Goal: Task Accomplishment & Management: Complete application form

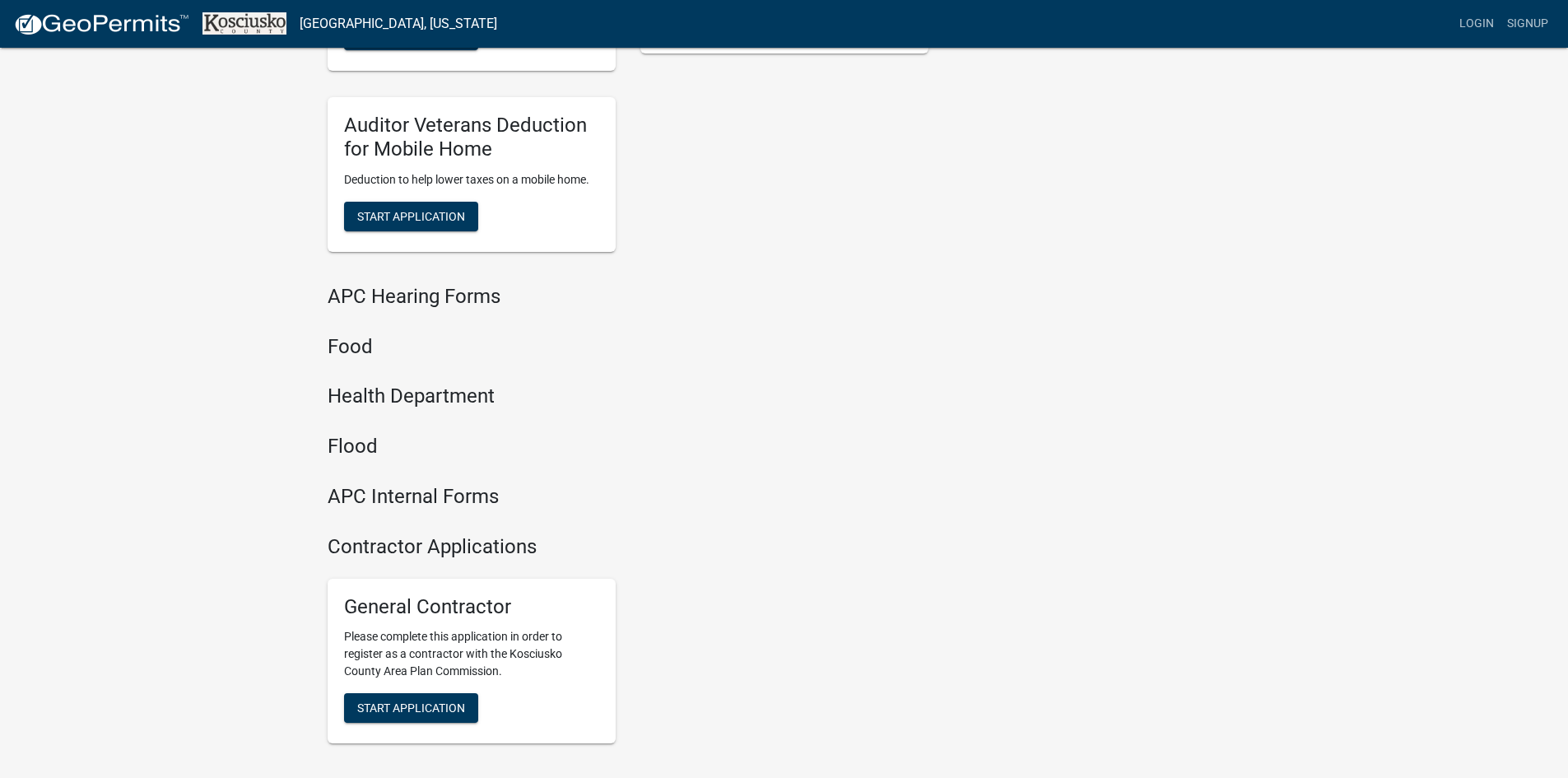
scroll to position [1626, 0]
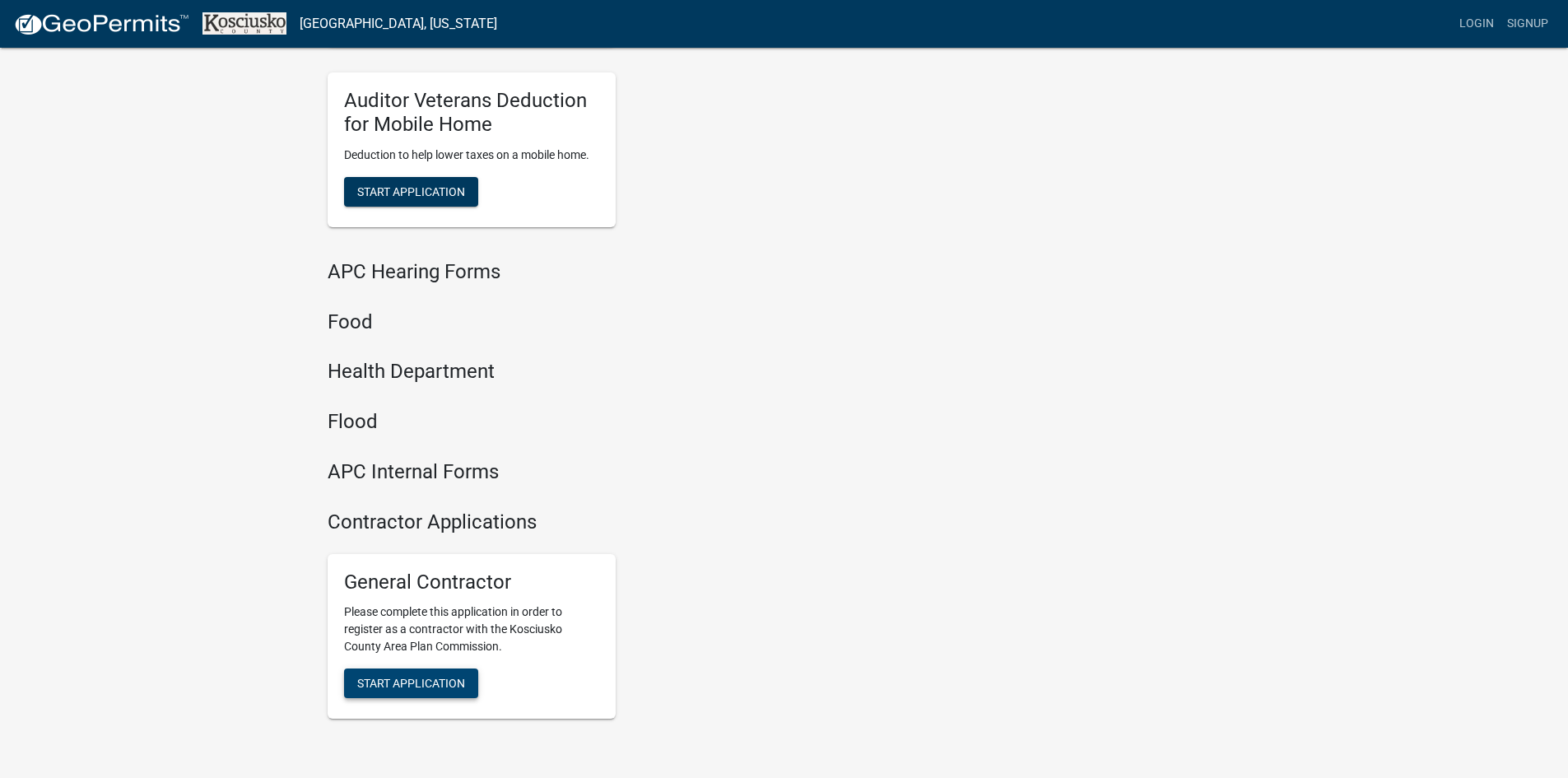
click at [450, 683] on span "Start Application" at bounding box center [411, 683] width 108 height 13
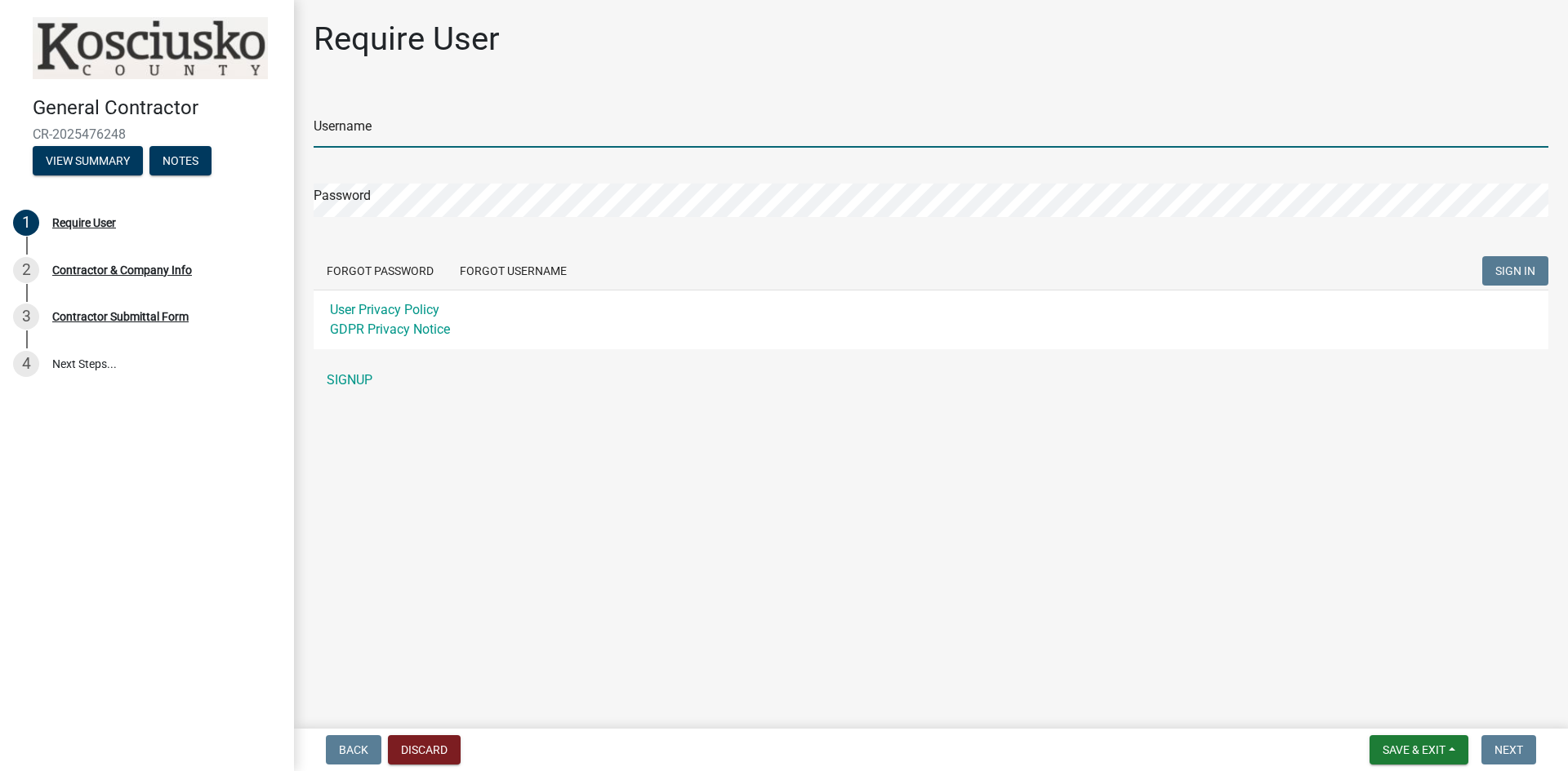
type input "MDElectric"
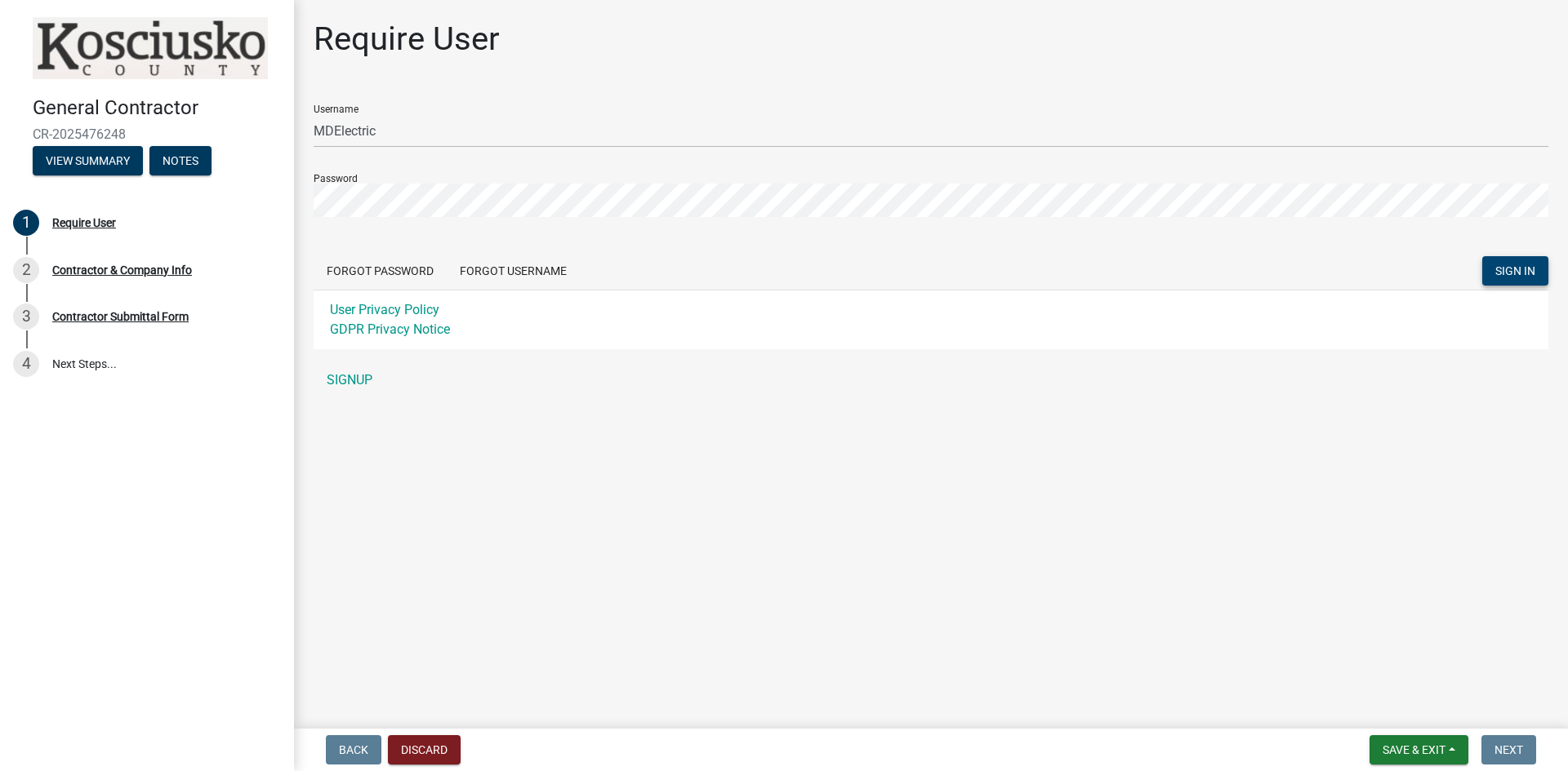
click at [1510, 278] on span "SIGN IN" at bounding box center [1515, 271] width 40 height 13
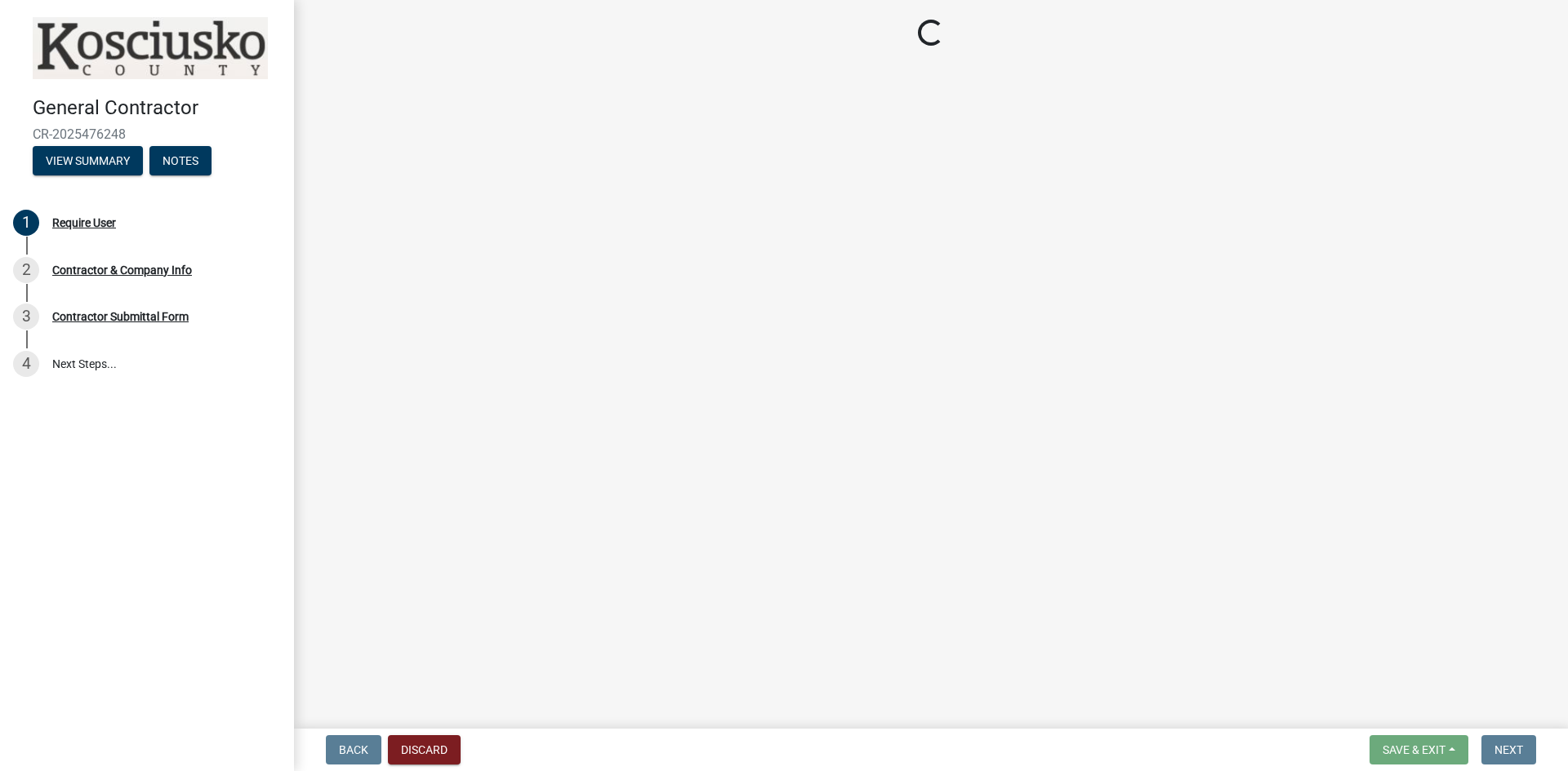
select select "IN"
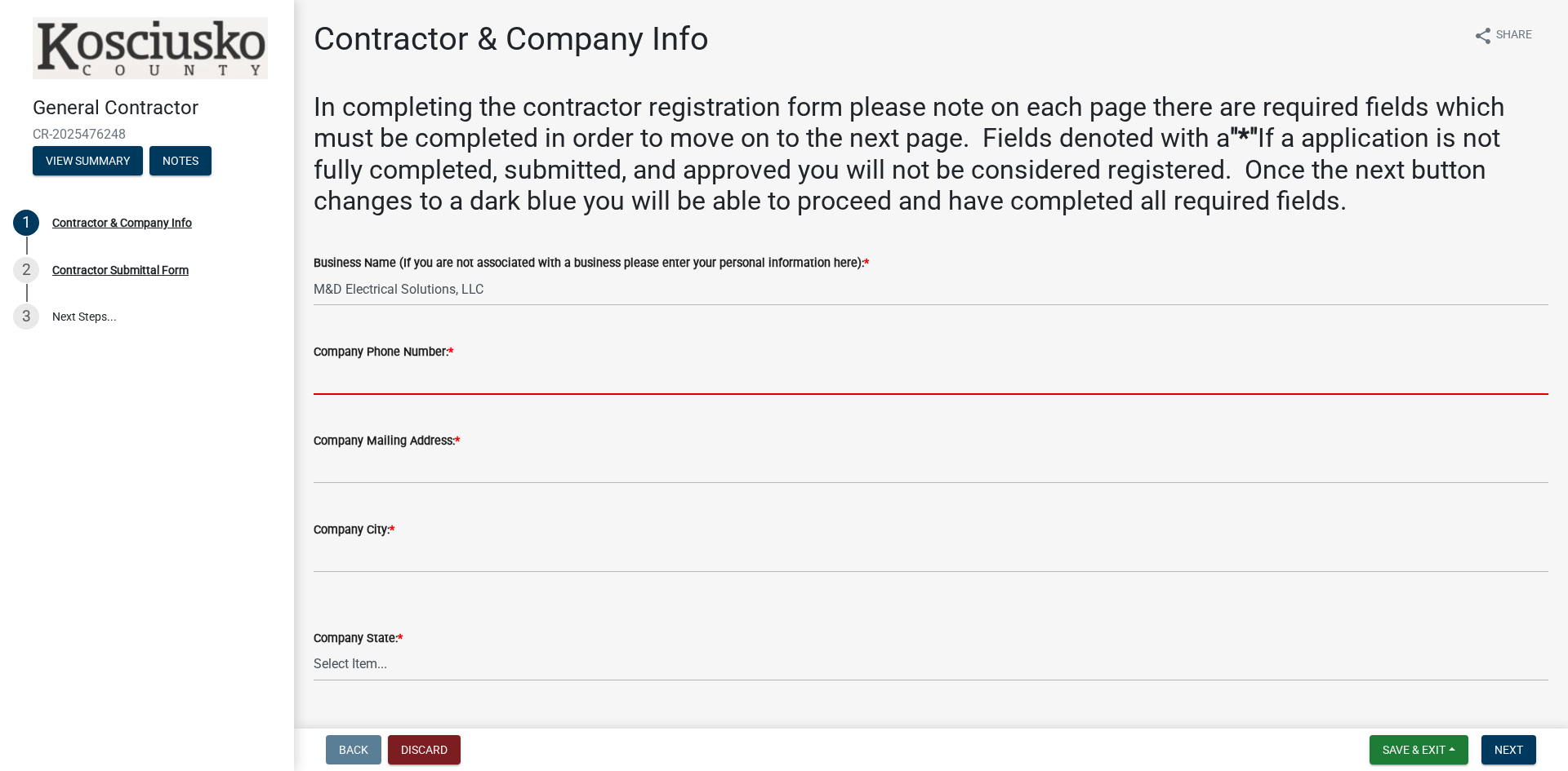
click at [392, 383] on input "Company Phone Number: *" at bounding box center [931, 379] width 1234 height 33
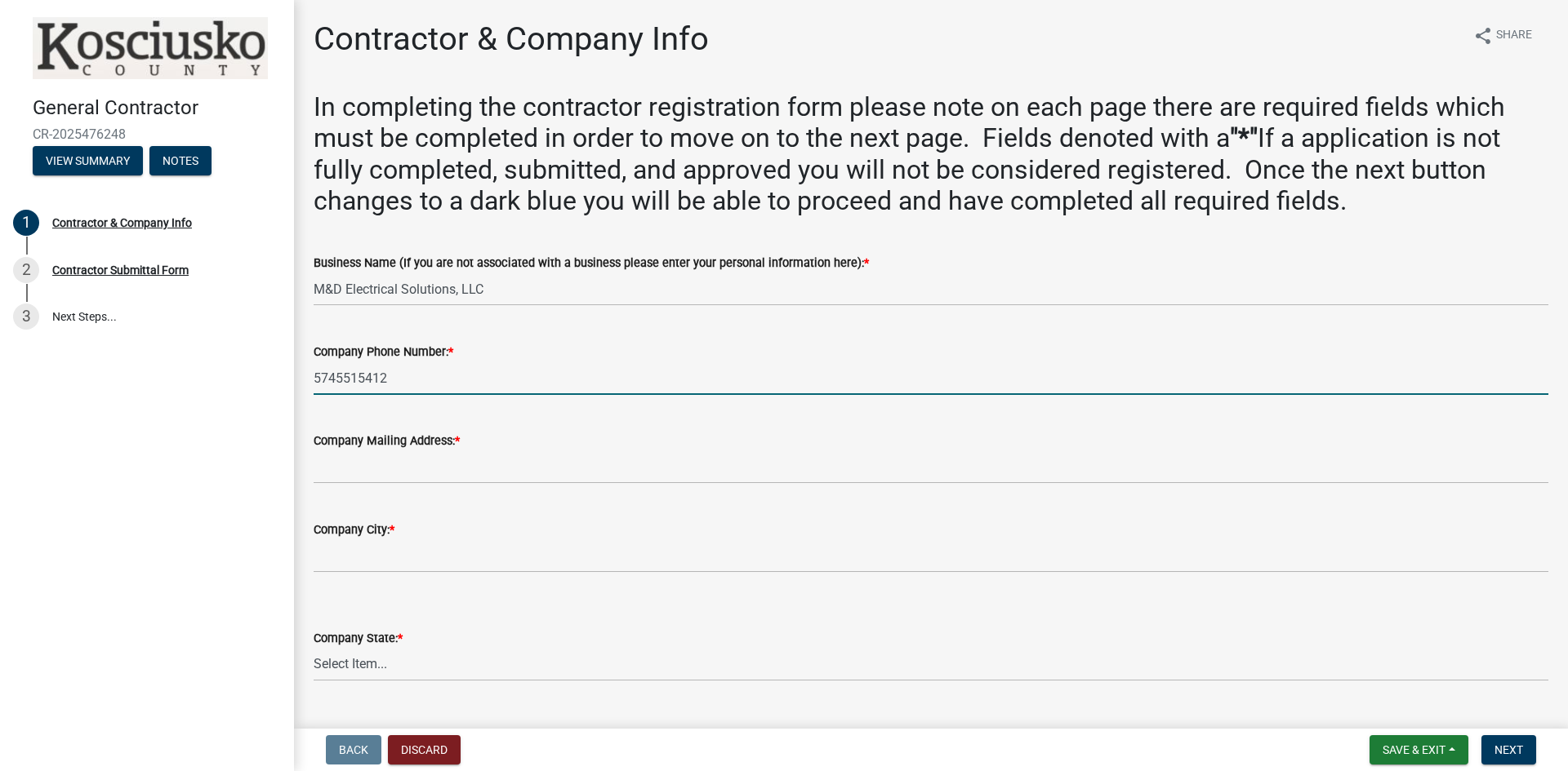
type input "5745515412"
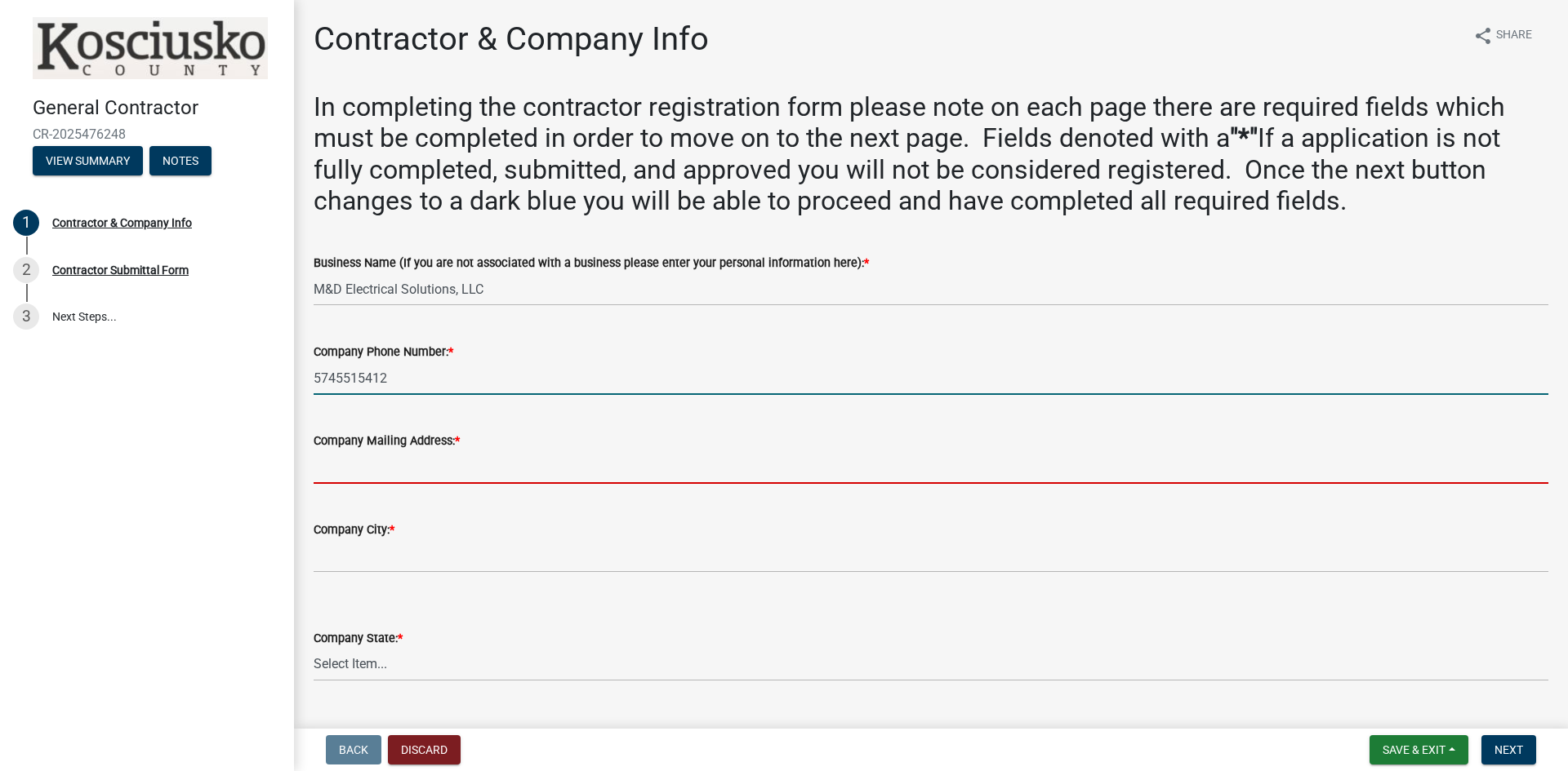
click at [347, 473] on input "Company Mailing Address: *" at bounding box center [931, 467] width 1234 height 33
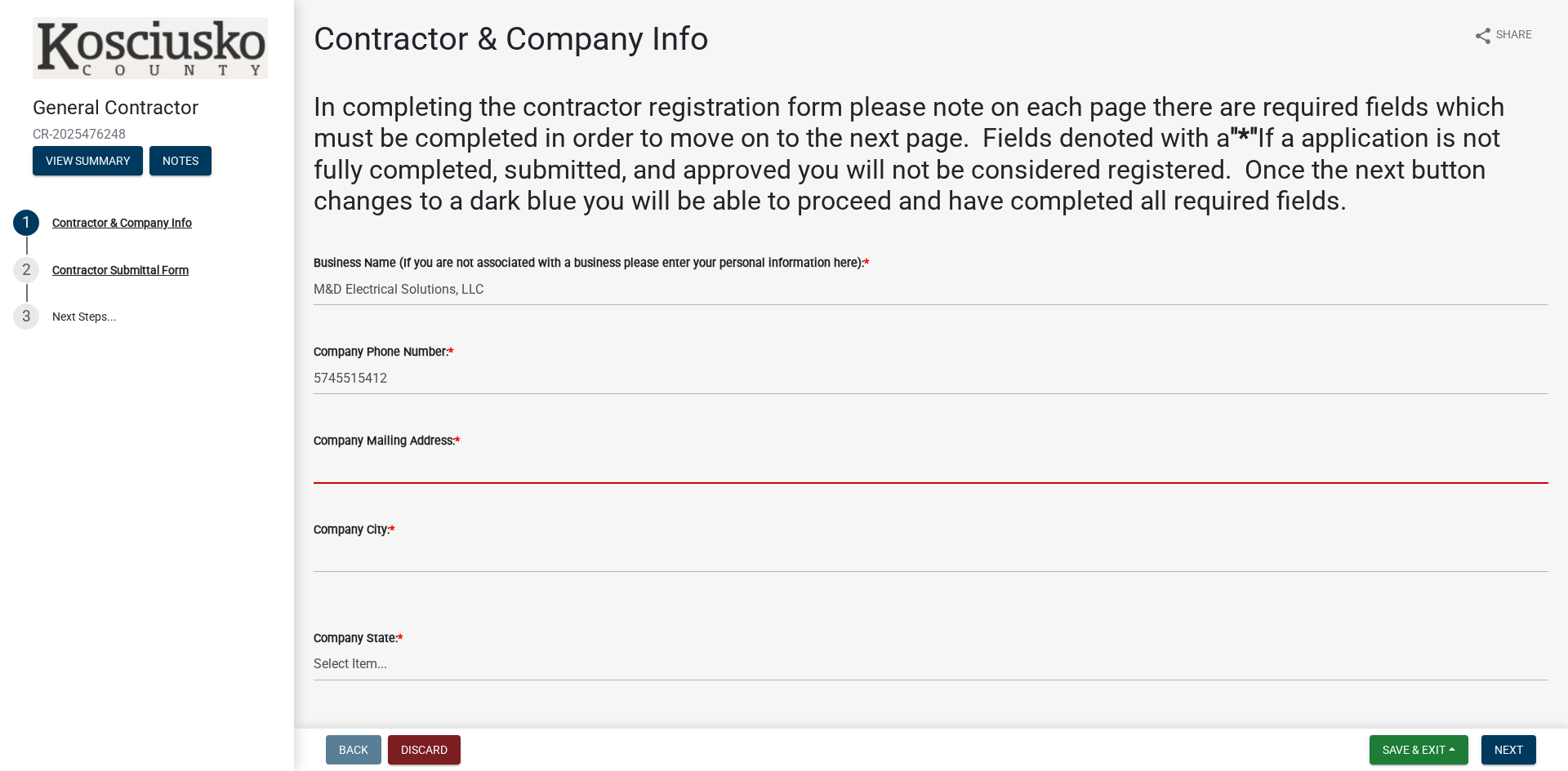
type input "6190 E 1000 S"
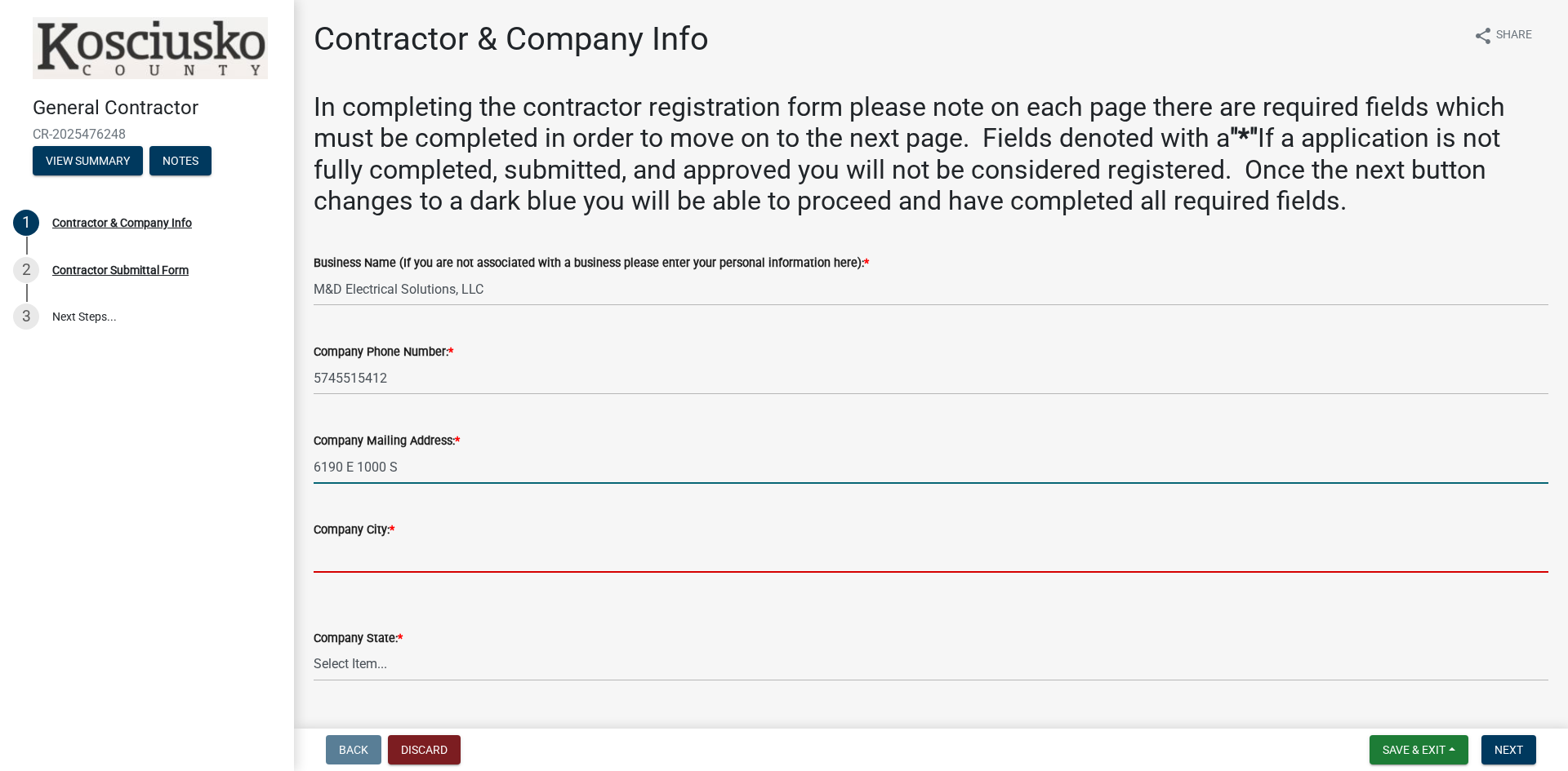
type input "[GEOGRAPHIC_DATA]"
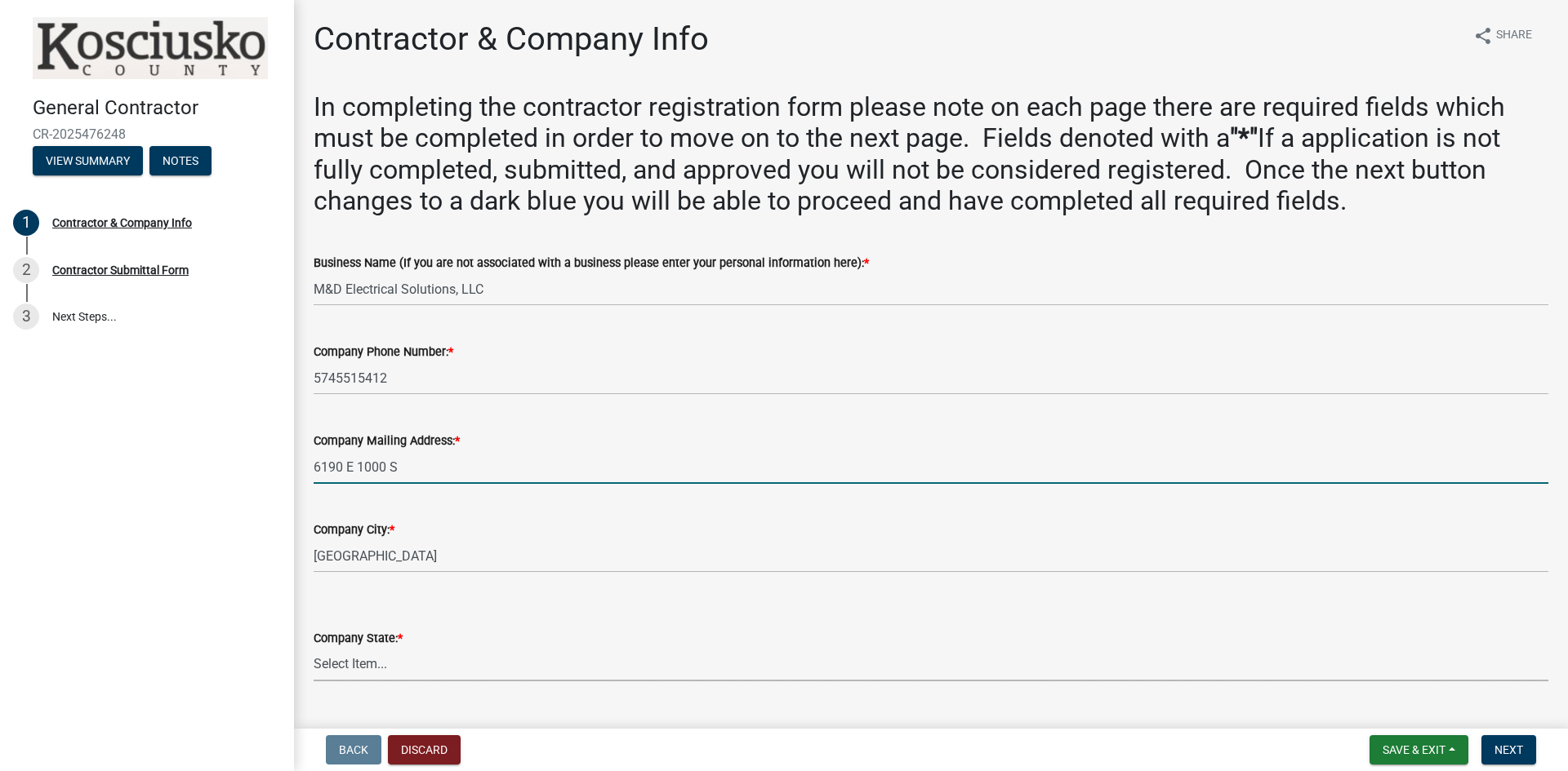
select select "IN"
type input "46962"
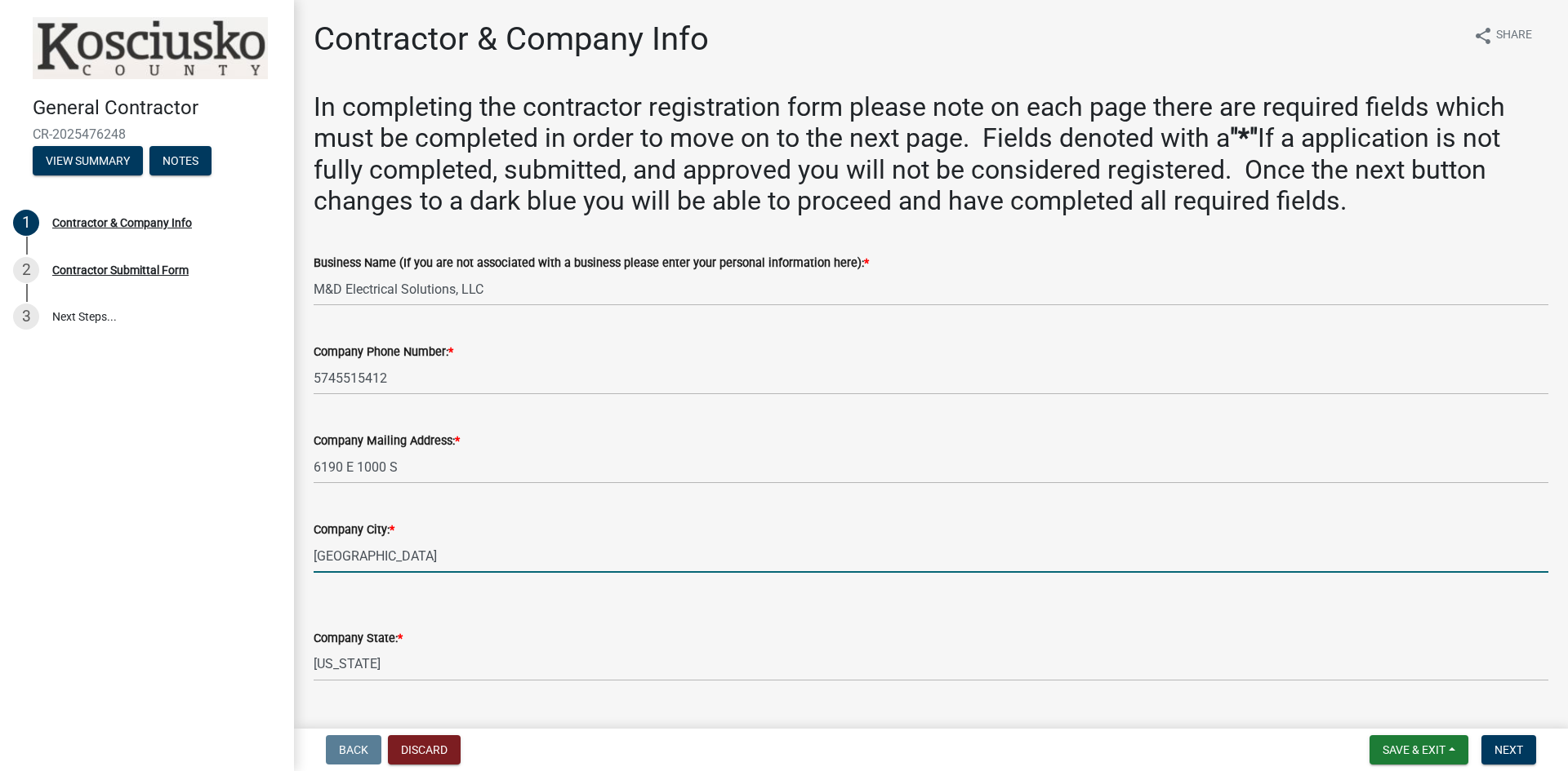
click at [433, 555] on input "[GEOGRAPHIC_DATA]" at bounding box center [931, 556] width 1234 height 33
drag, startPoint x: 427, startPoint y: 446, endPoint x: 421, endPoint y: 459, distance: 14.3
click at [427, 446] on label "Company Mailing Address: *" at bounding box center [387, 441] width 146 height 12
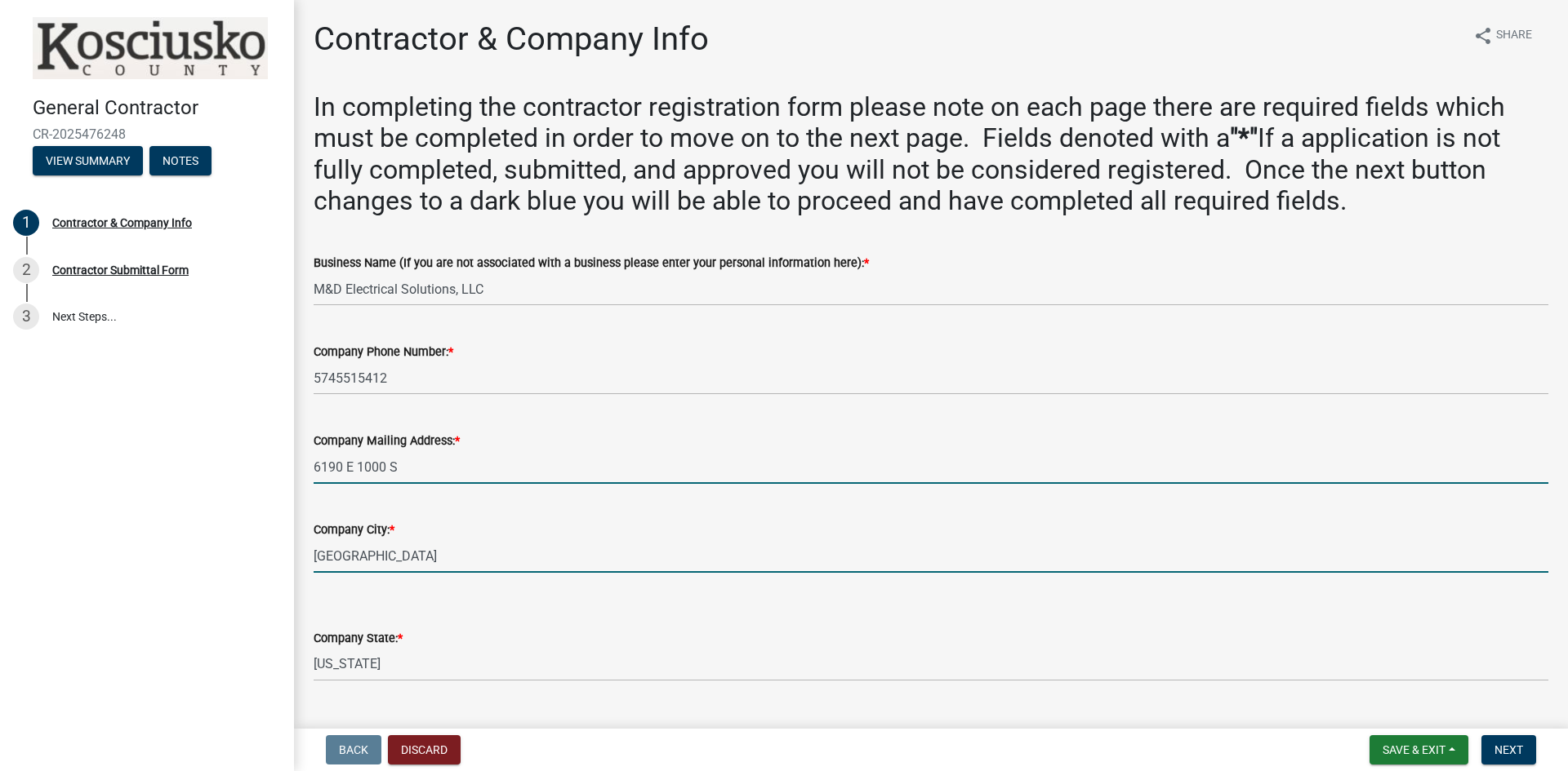
click at [427, 450] on input "6190 E 1000 S" at bounding box center [931, 467] width 1234 height 33
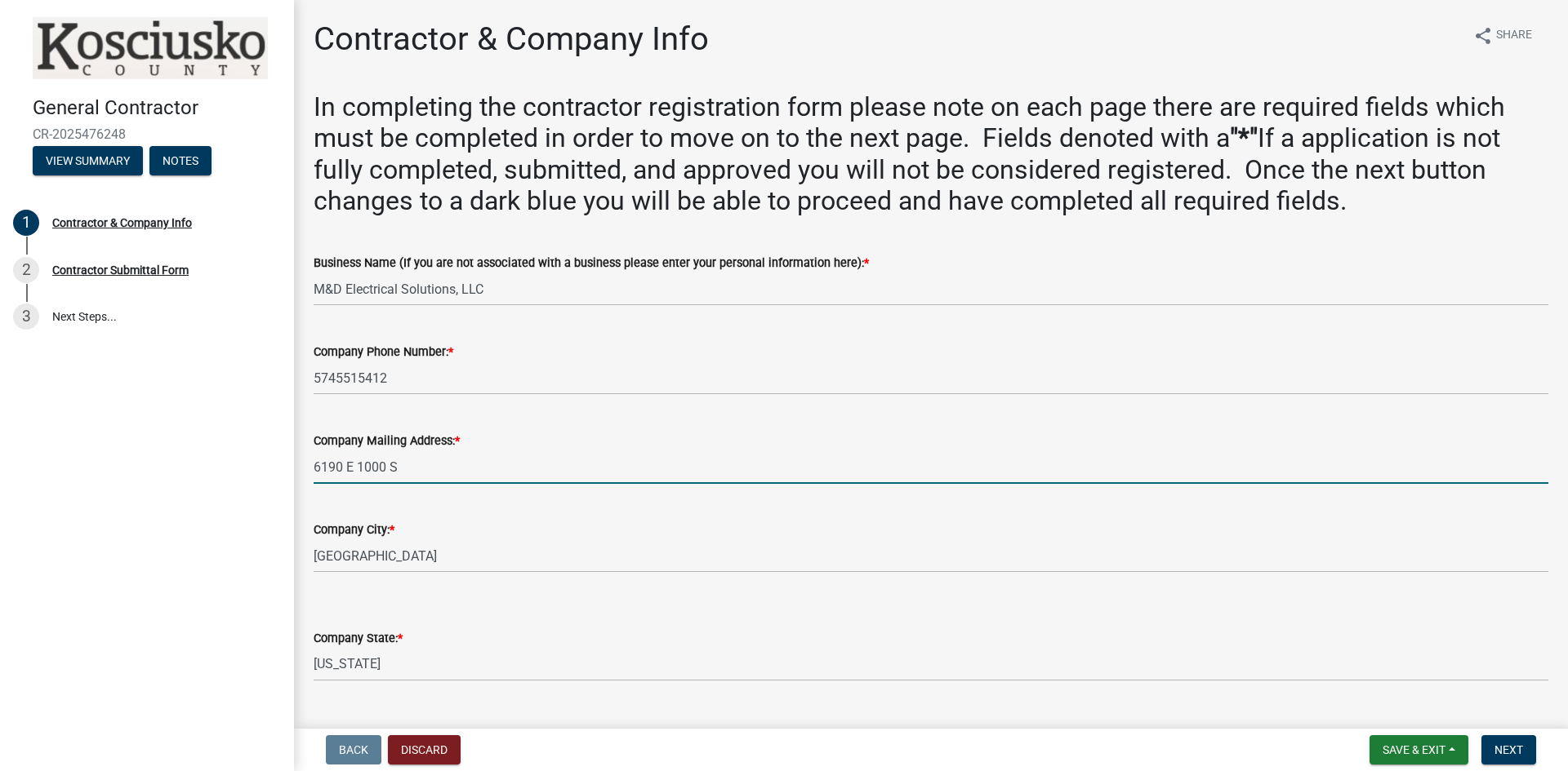
click at [413, 469] on input "6190 E 1000 S" at bounding box center [931, 467] width 1234 height 33
type input "6190 E 1000 S"
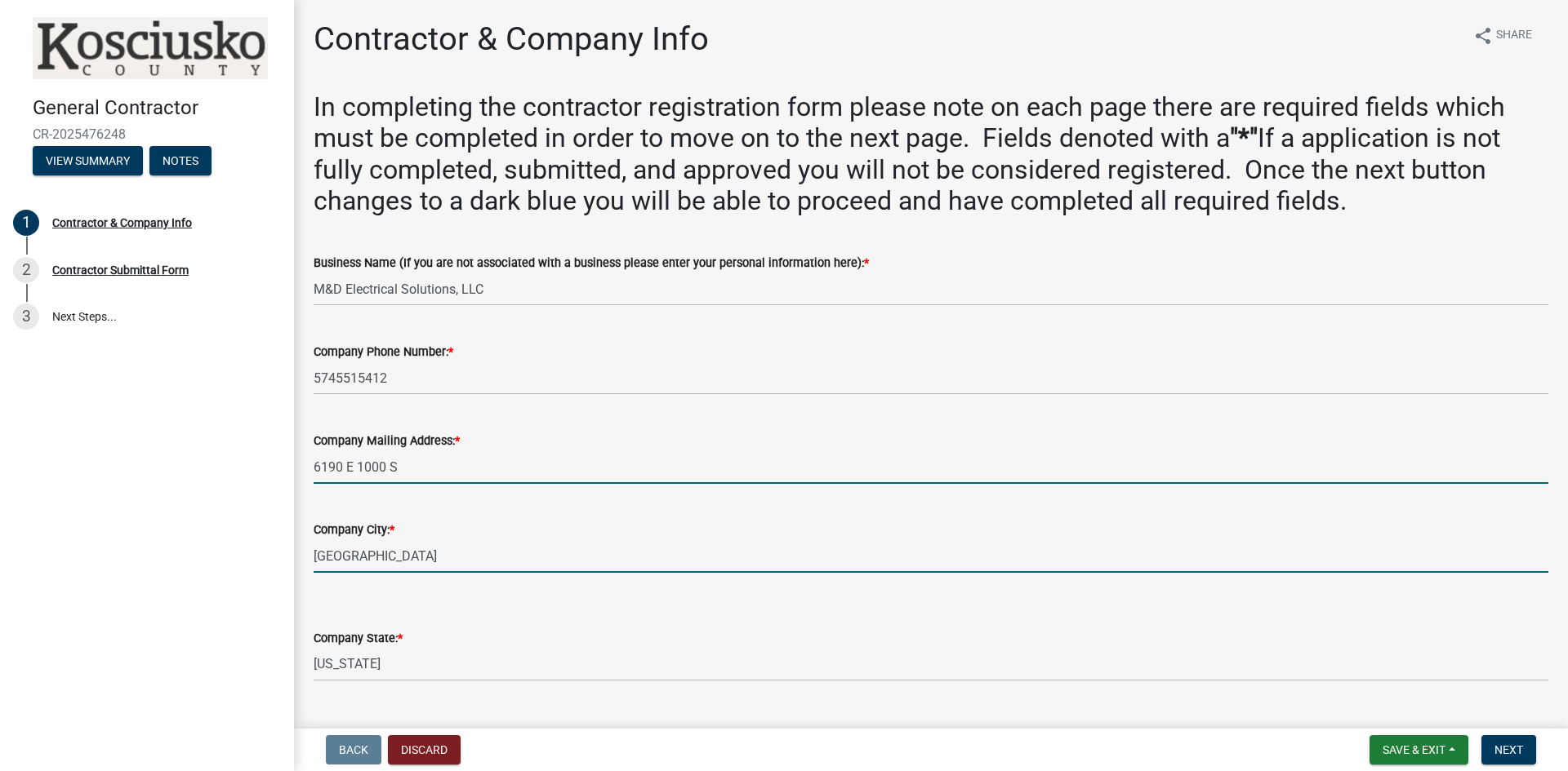
click at [370, 549] on input "[GEOGRAPHIC_DATA]" at bounding box center [931, 556] width 1234 height 33
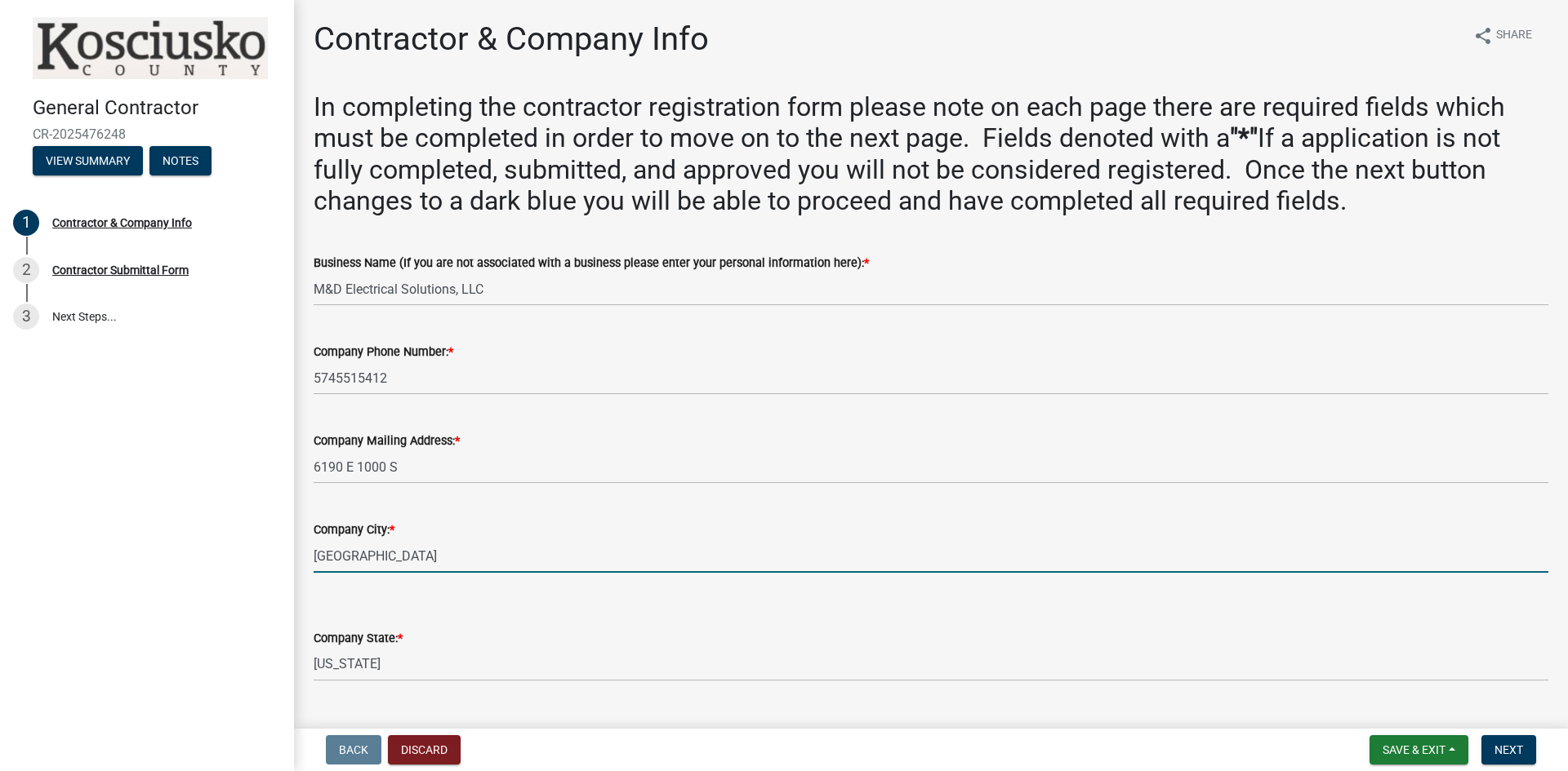
click at [443, 556] on input "[GEOGRAPHIC_DATA]" at bounding box center [931, 556] width 1234 height 33
type input "[GEOGRAPHIC_DATA]"
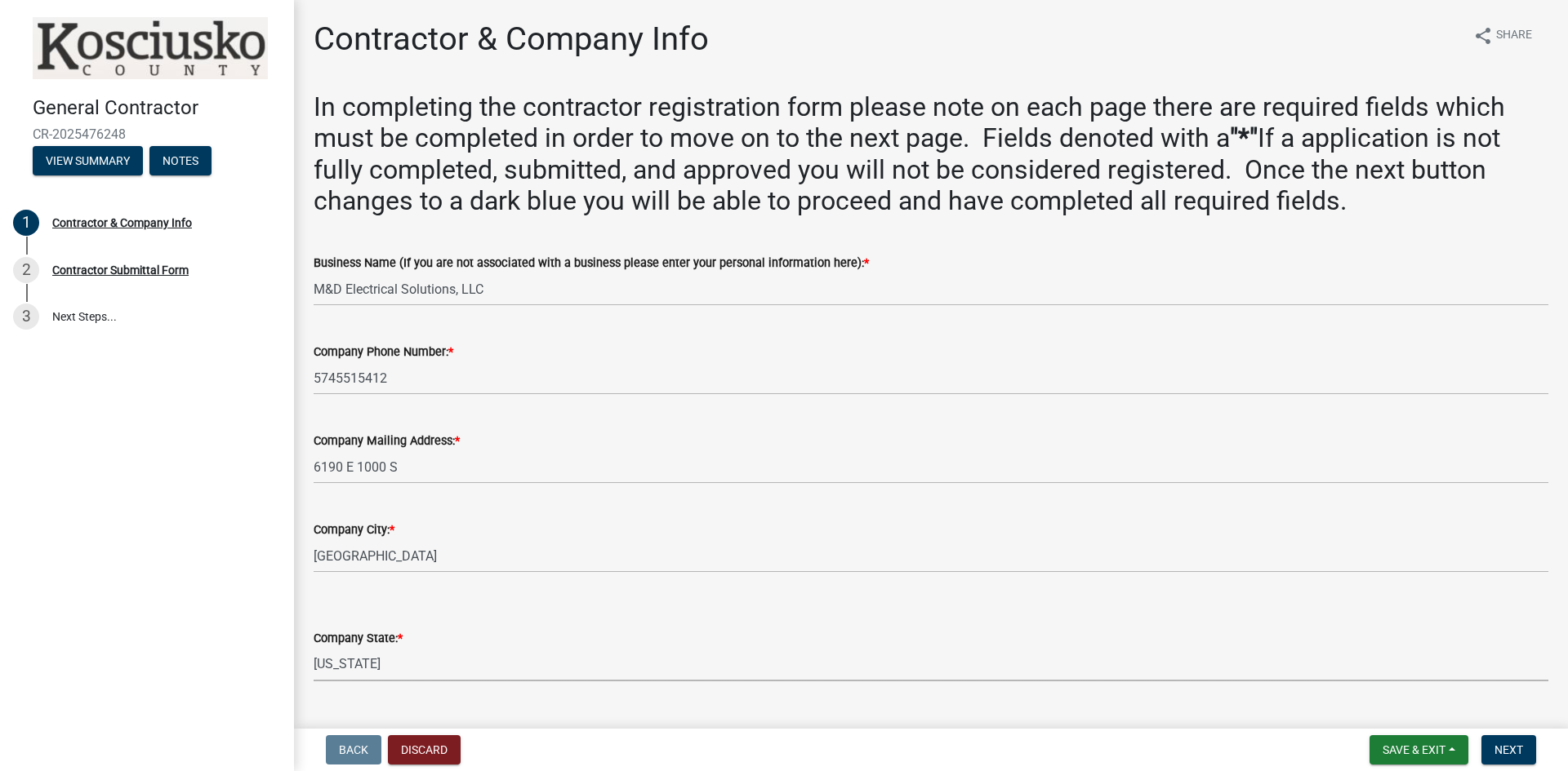
click at [362, 664] on select "Select Item... [US_STATE] [US_STATE] [US_STATE] [US_STATE] [US_STATE] [US_STATE…" at bounding box center [931, 665] width 1234 height 33
click at [366, 670] on select "Select Item... [US_STATE] [US_STATE] [US_STATE] [US_STATE] [US_STATE] [US_STATE…" at bounding box center [931, 665] width 1234 height 33
click at [370, 677] on select "Select Item... [US_STATE] [US_STATE] [US_STATE] [US_STATE] [US_STATE] [US_STATE…" at bounding box center [931, 665] width 1234 height 33
click at [314, 648] on select "Select Item... [US_STATE] [US_STATE] [US_STATE] [US_STATE] [US_STATE] [US_STATE…" at bounding box center [931, 665] width 1234 height 33
click at [366, 674] on select "Select Item... [US_STATE] [US_STATE] [US_STATE] [US_STATE] [US_STATE] [US_STATE…" at bounding box center [931, 665] width 1234 height 33
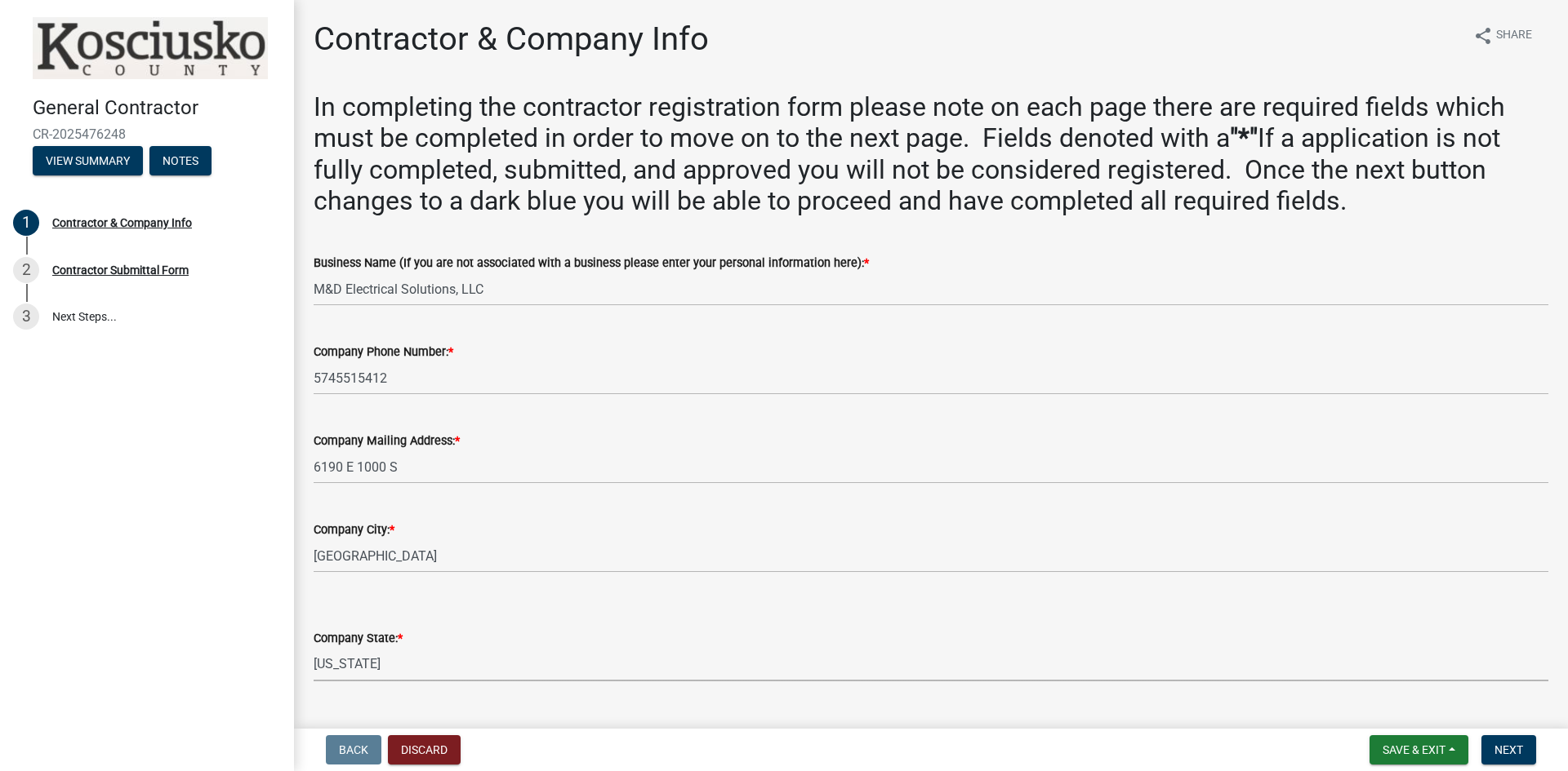
click at [314, 648] on select "Select Item... [US_STATE] [US_STATE] [US_STATE] [US_STATE] [US_STATE] [US_STATE…" at bounding box center [931, 665] width 1234 height 33
drag, startPoint x: 365, startPoint y: 671, endPoint x: 364, endPoint y: 649, distance: 22.0
click at [365, 671] on select "Select Item... [US_STATE] [US_STATE] [US_STATE] [US_STATE] [US_STATE] [US_STATE…" at bounding box center [931, 665] width 1234 height 33
select select "IN"
click at [314, 648] on select "Select Item... [US_STATE] [US_STATE] [US_STATE] [US_STATE] [US_STATE] [US_STATE…" at bounding box center [931, 665] width 1234 height 33
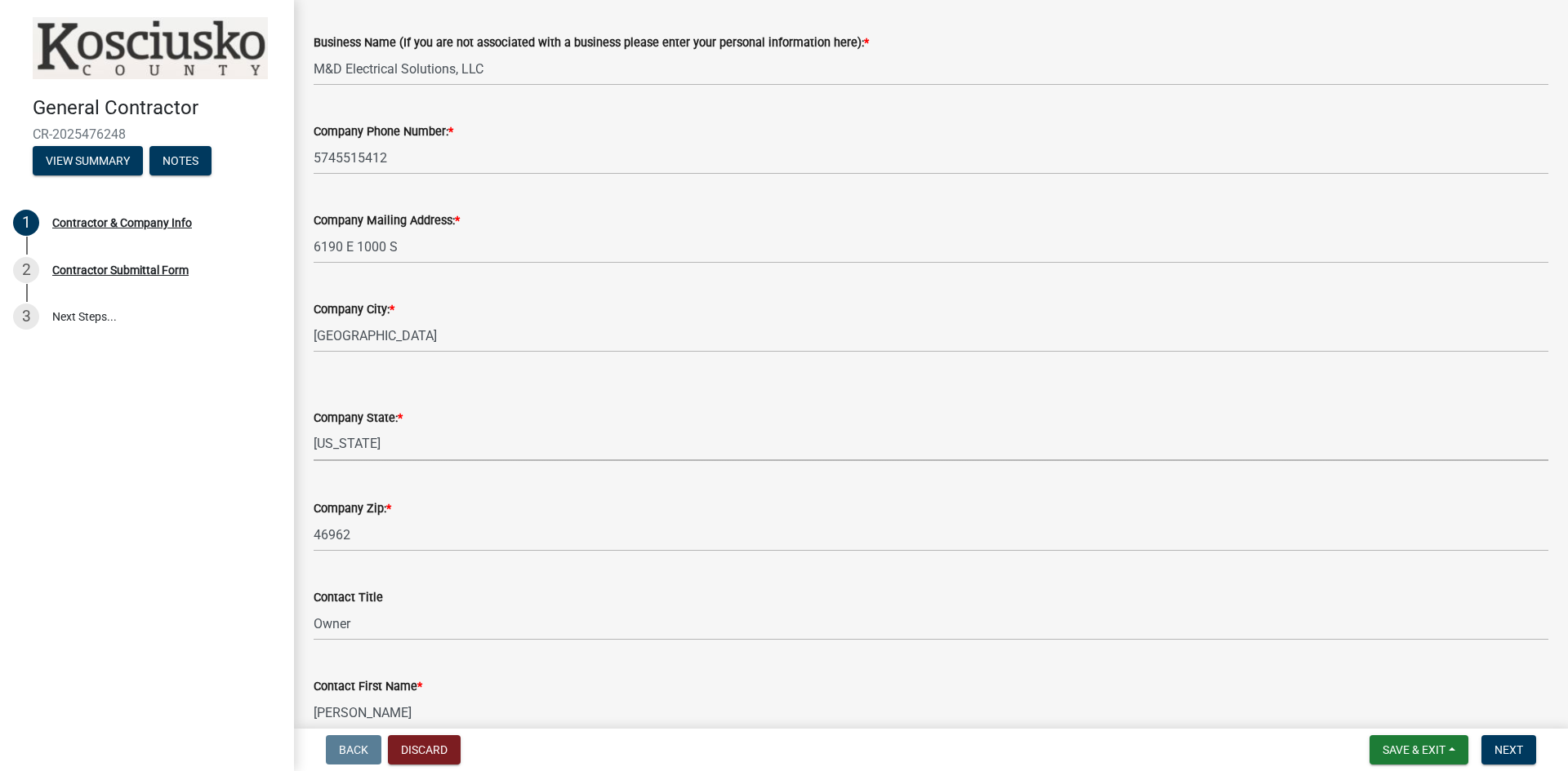
scroll to position [489, 0]
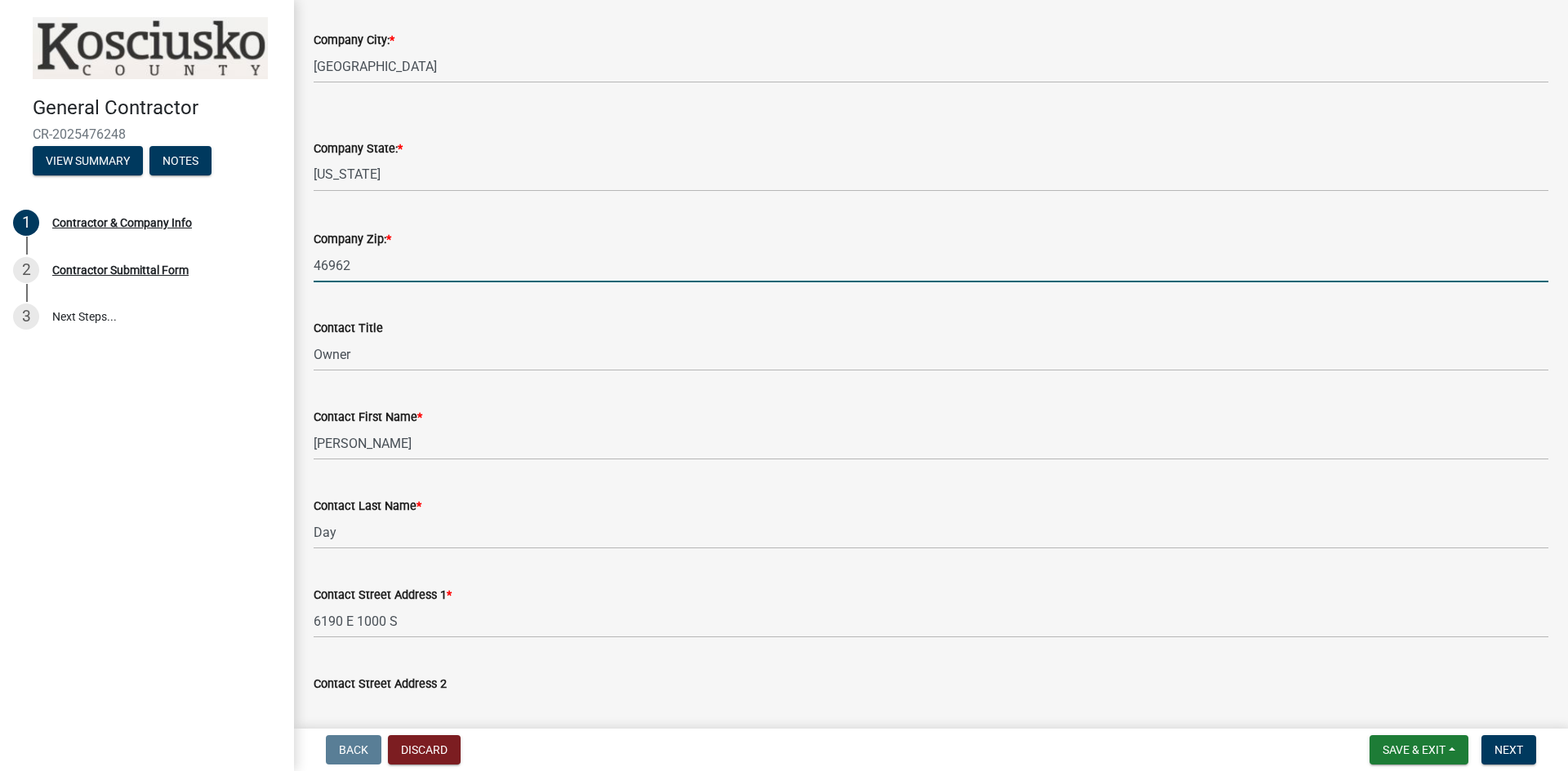
drag, startPoint x: 368, startPoint y: 268, endPoint x: 377, endPoint y: 265, distance: 9.5
click at [368, 268] on input "46962" at bounding box center [931, 266] width 1234 height 33
drag, startPoint x: 393, startPoint y: 264, endPoint x: 194, endPoint y: 263, distance: 199.0
click at [275, 263] on div "General Contractor CR-2025476248 View Summary Notes 1 Contractor & Company Info…" at bounding box center [784, 386] width 1568 height 771
type input "46962"
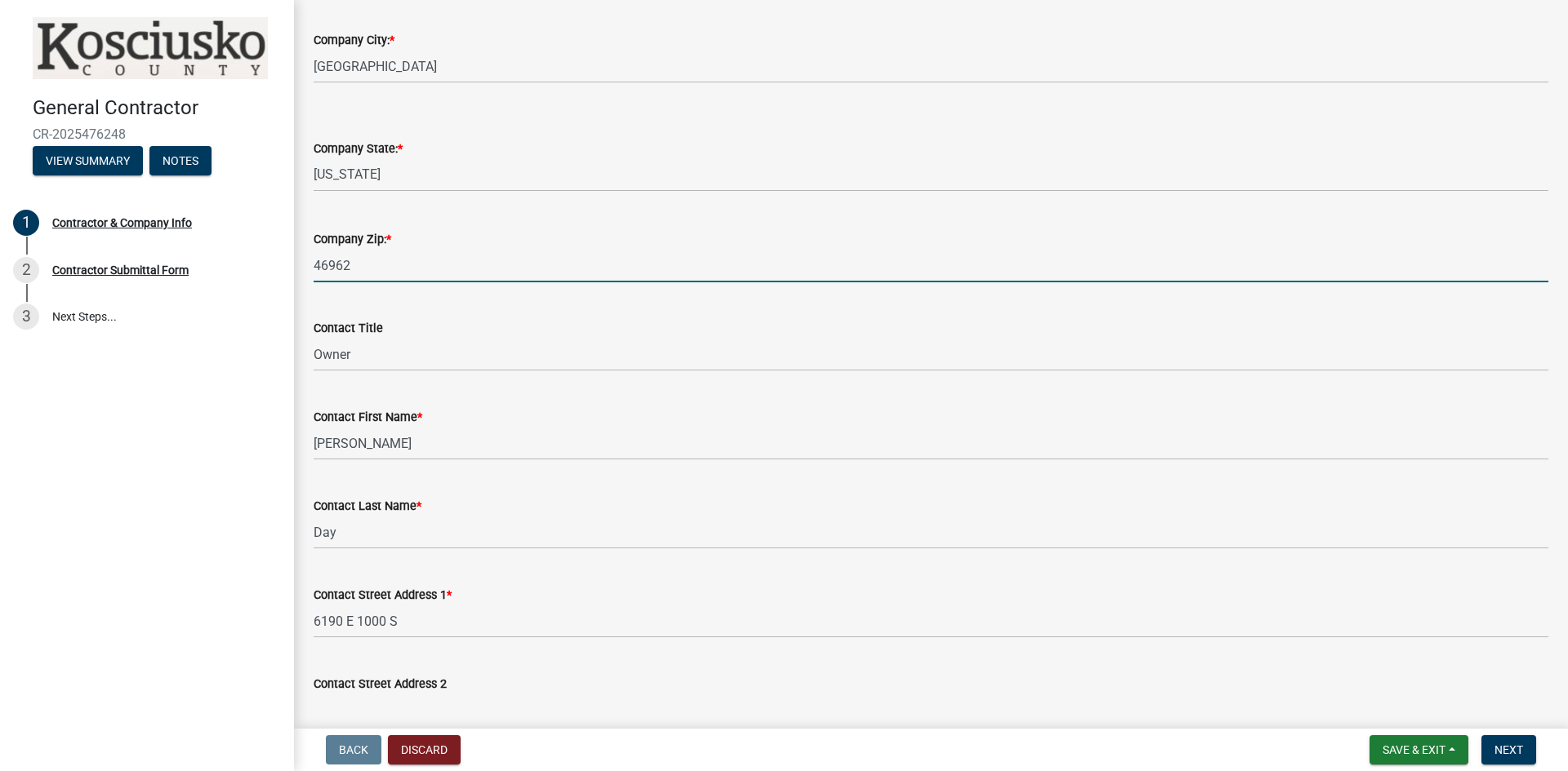
click at [533, 388] on div "Contact First Name * [PERSON_NAME]" at bounding box center [931, 422] width 1234 height 76
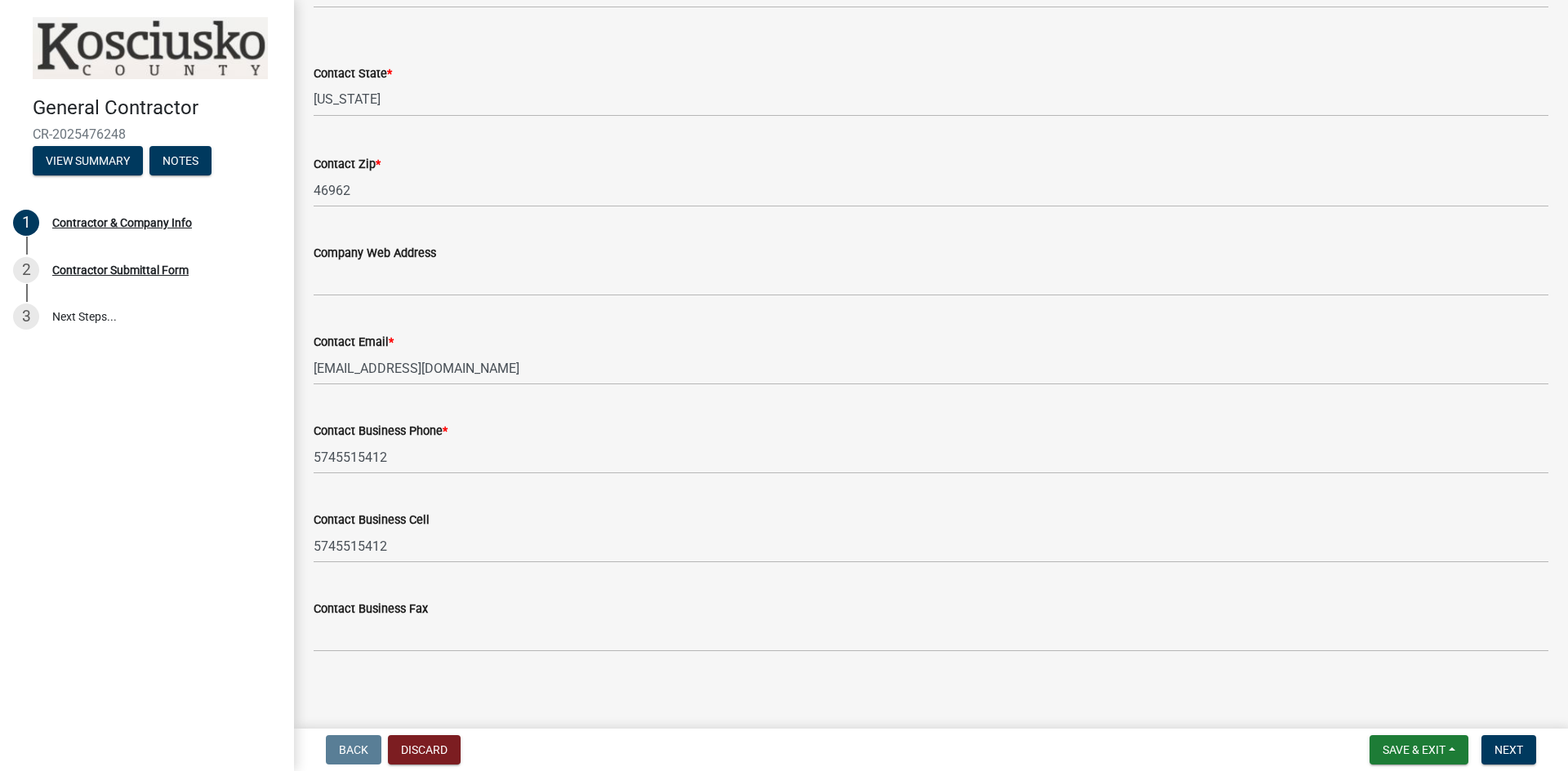
scroll to position [1305, 0]
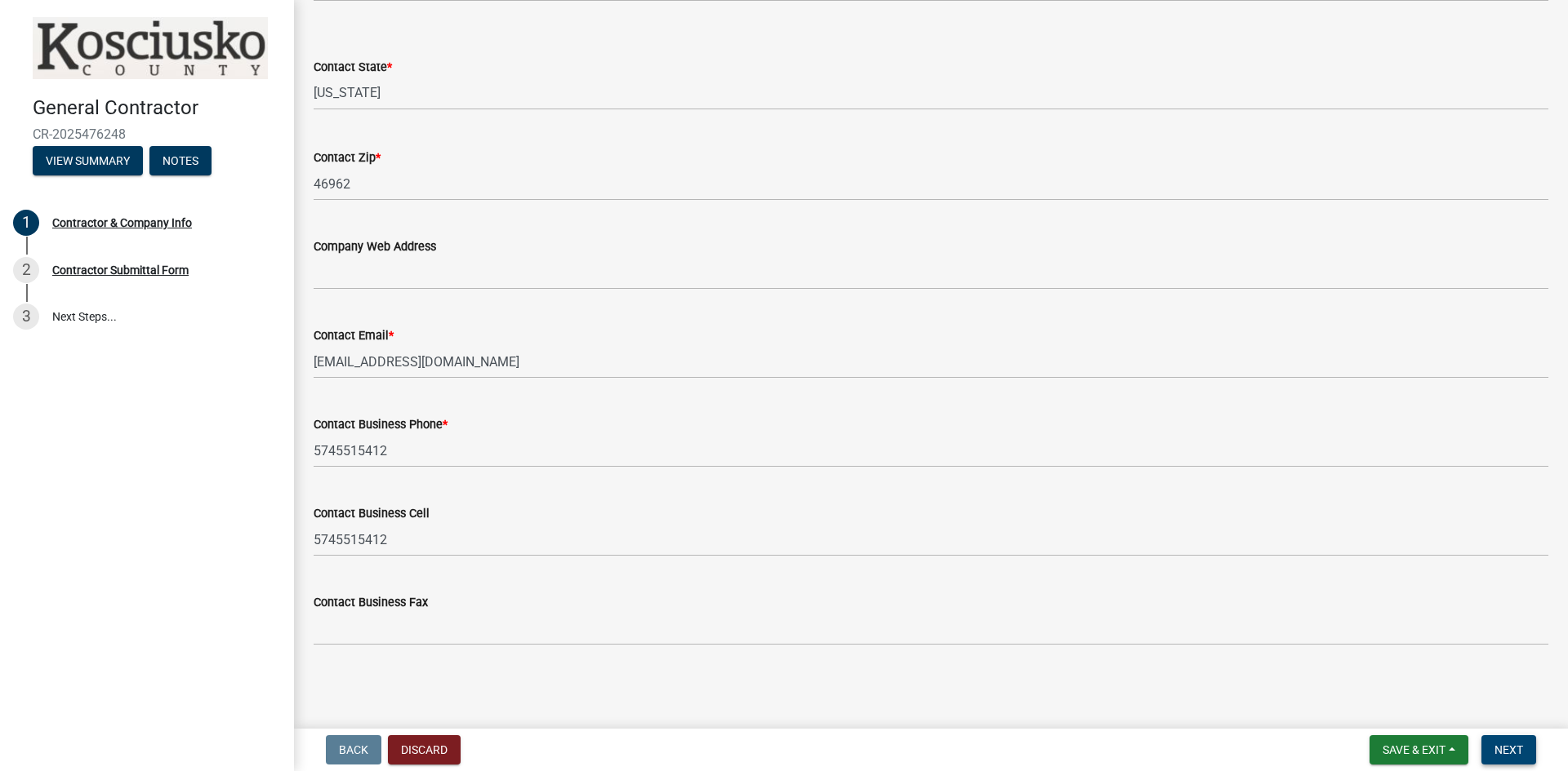
click at [1515, 750] on span "Next" at bounding box center [1508, 749] width 28 height 13
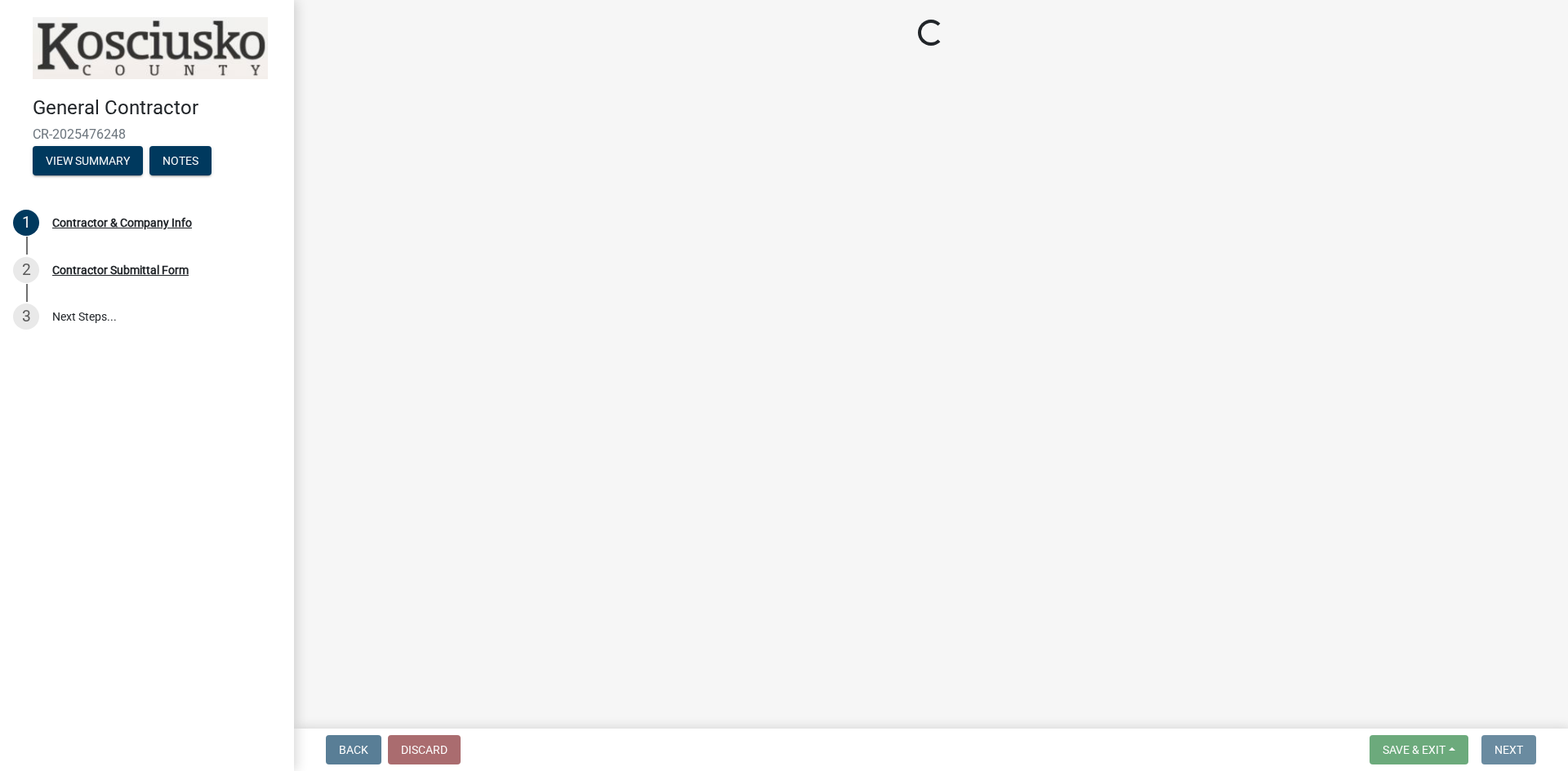
scroll to position [0, 0]
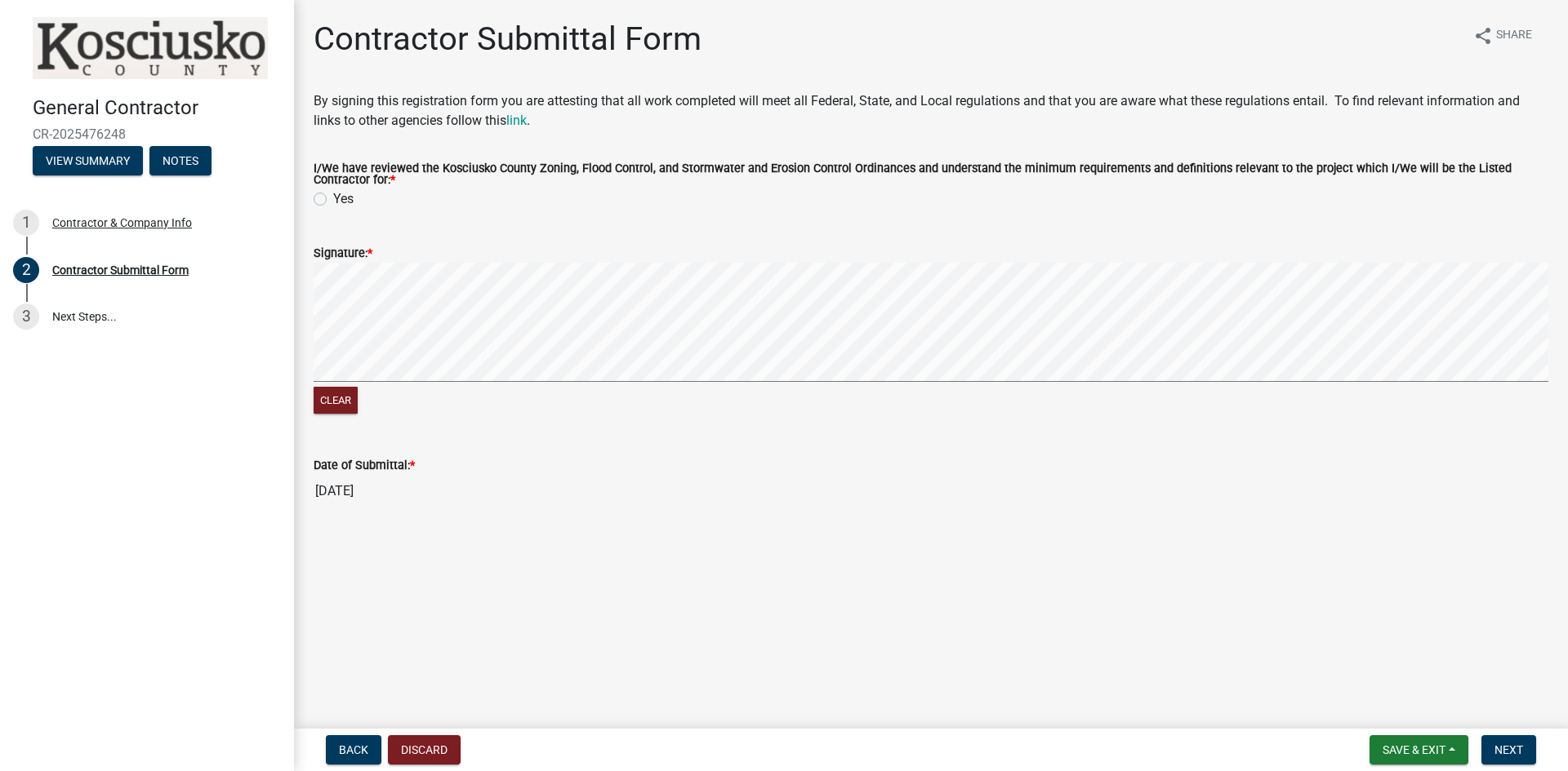
click at [334, 196] on label "Yes" at bounding box center [343, 199] width 21 height 20
click at [334, 196] on input "Yes" at bounding box center [339, 194] width 11 height 11
radio input "true"
click at [776, 415] on div "Clear" at bounding box center [931, 340] width 1234 height 155
click at [1502, 751] on span "Next" at bounding box center [1508, 749] width 28 height 13
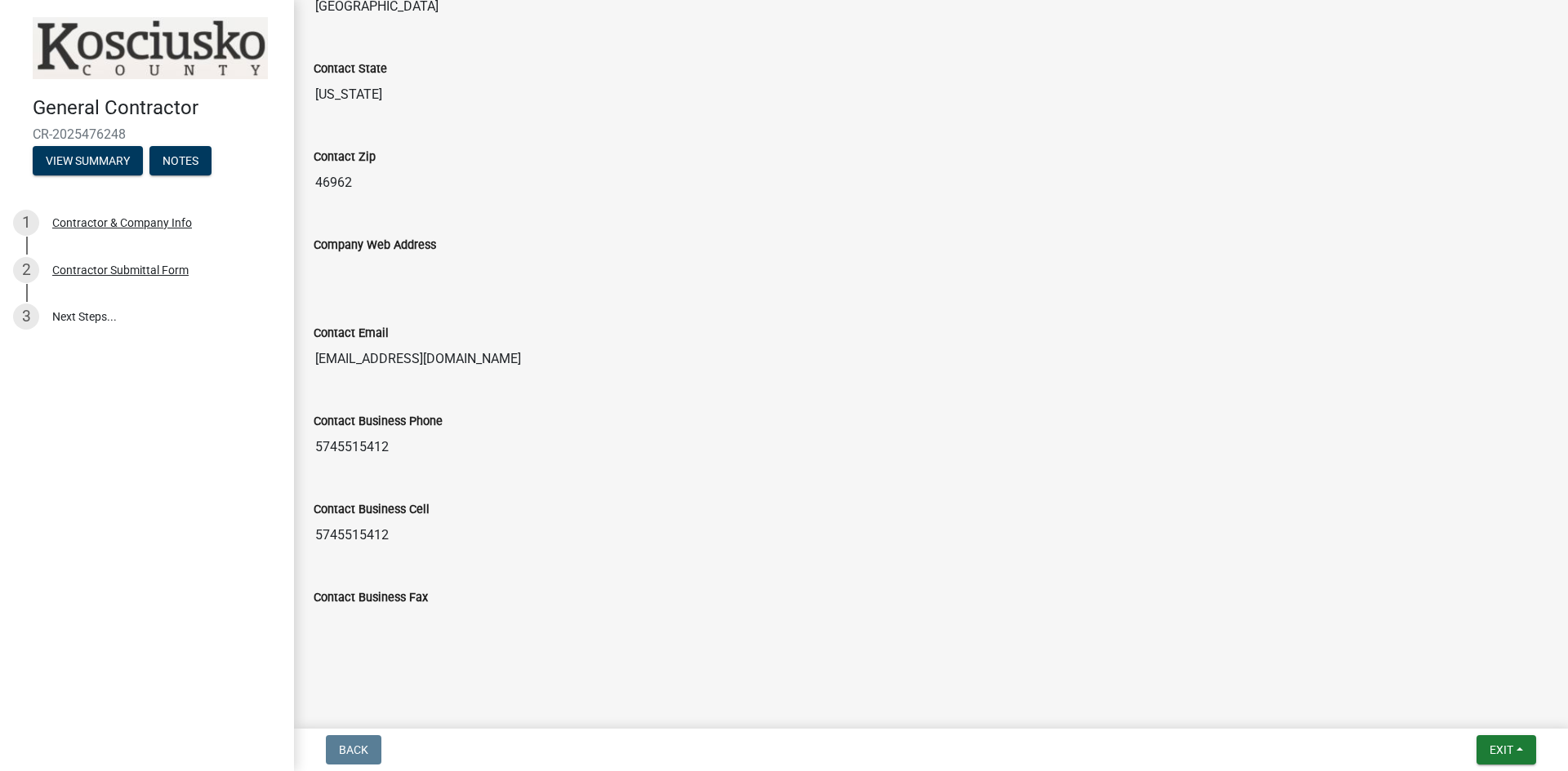
scroll to position [1369, 0]
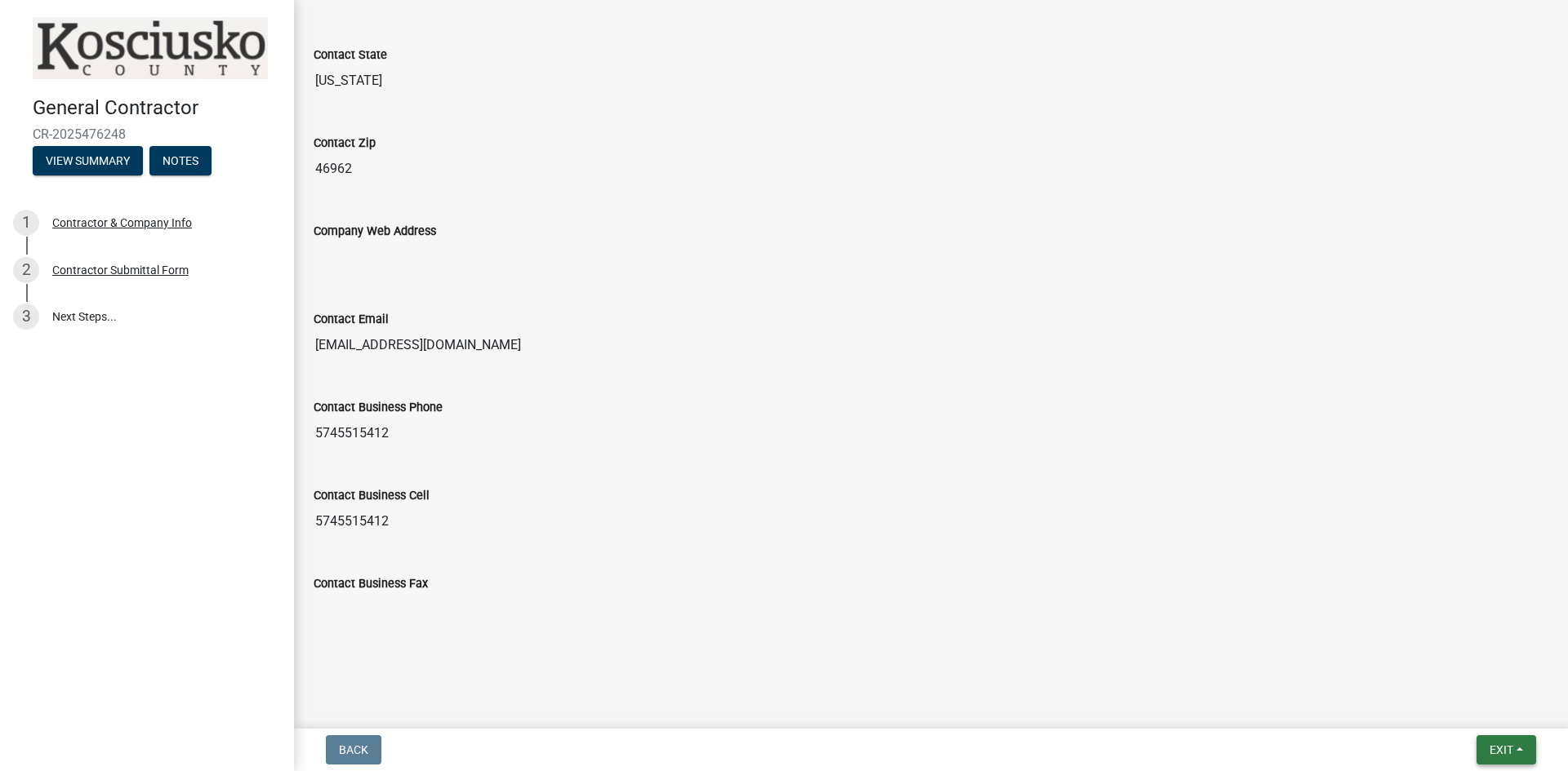
click at [1483, 754] on button "Exit" at bounding box center [1506, 750] width 60 height 29
click at [1462, 712] on button "Save & Exit" at bounding box center [1470, 707] width 131 height 39
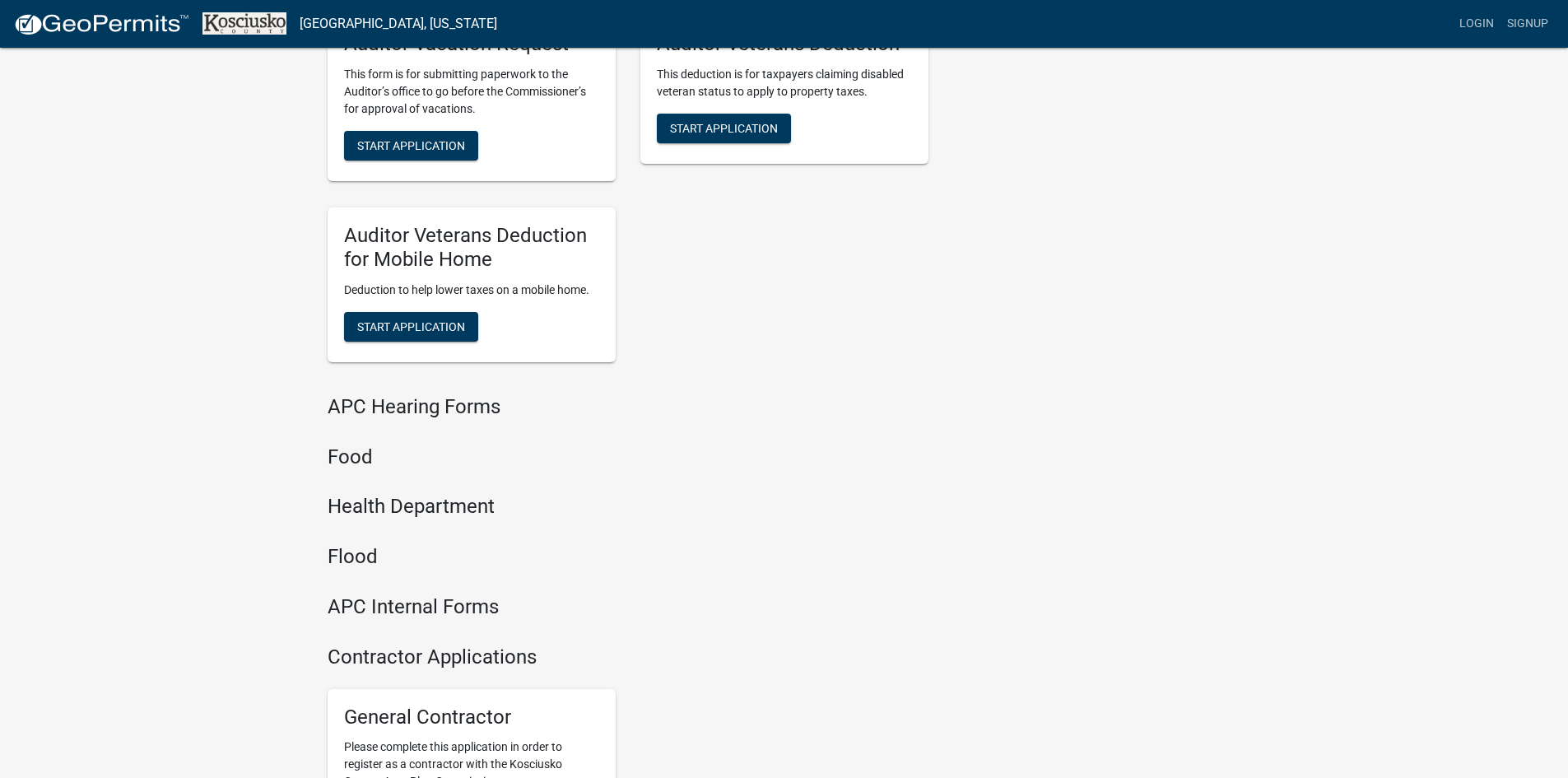
scroll to position [1709, 0]
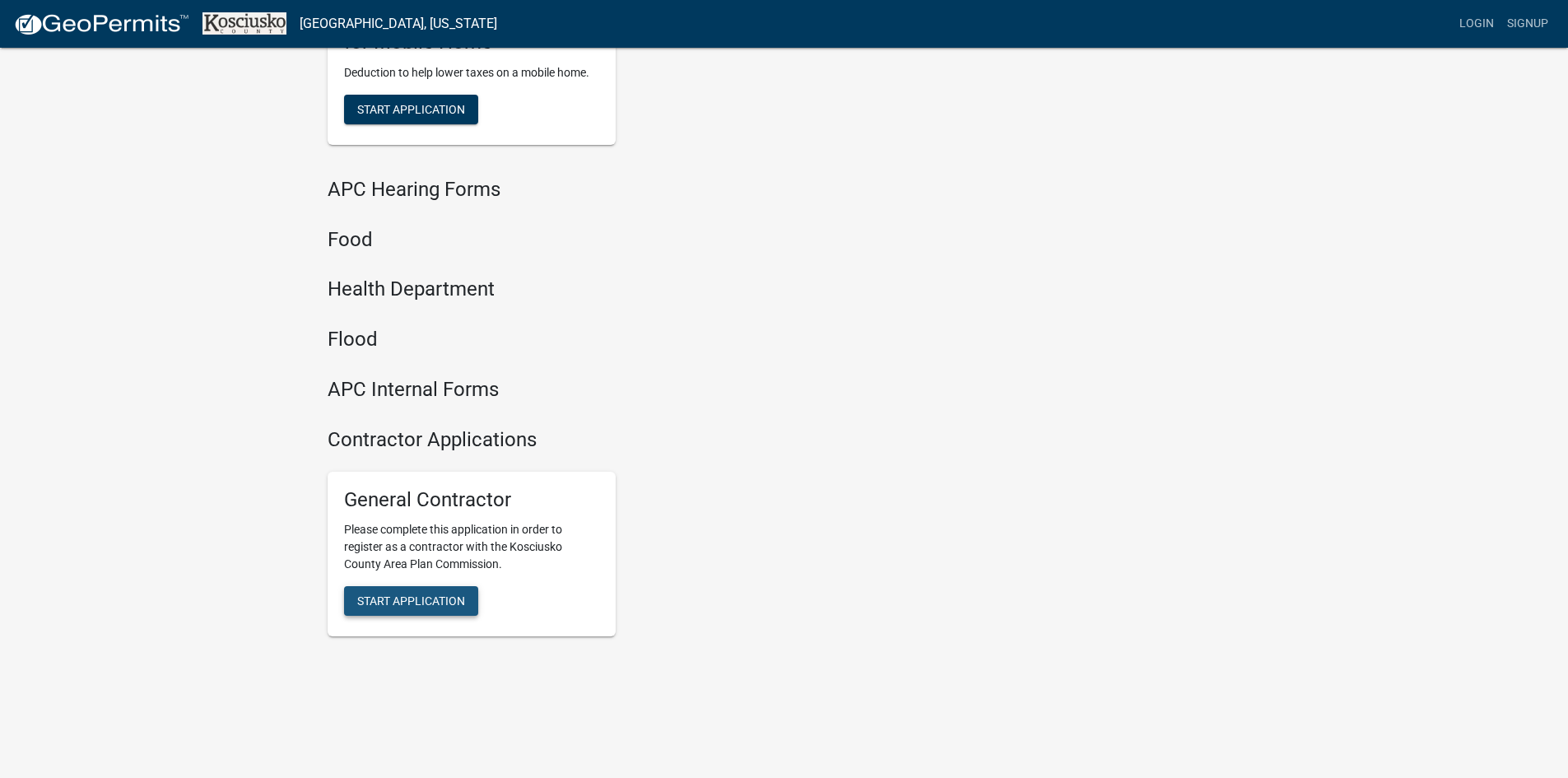
click at [380, 598] on span "Start Application" at bounding box center [411, 601] width 108 height 13
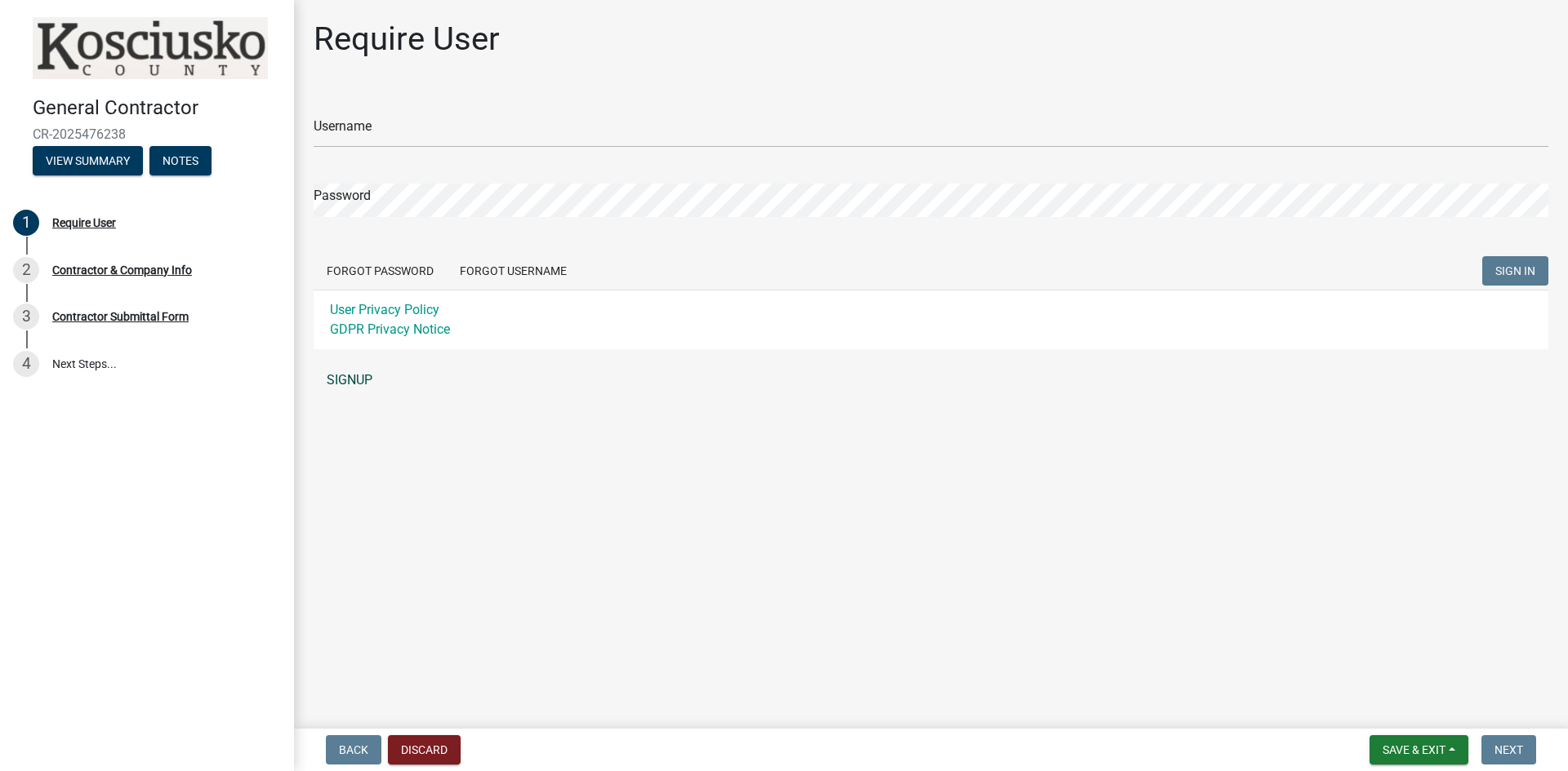
click at [341, 379] on link "SIGNUP" at bounding box center [931, 380] width 1234 height 32
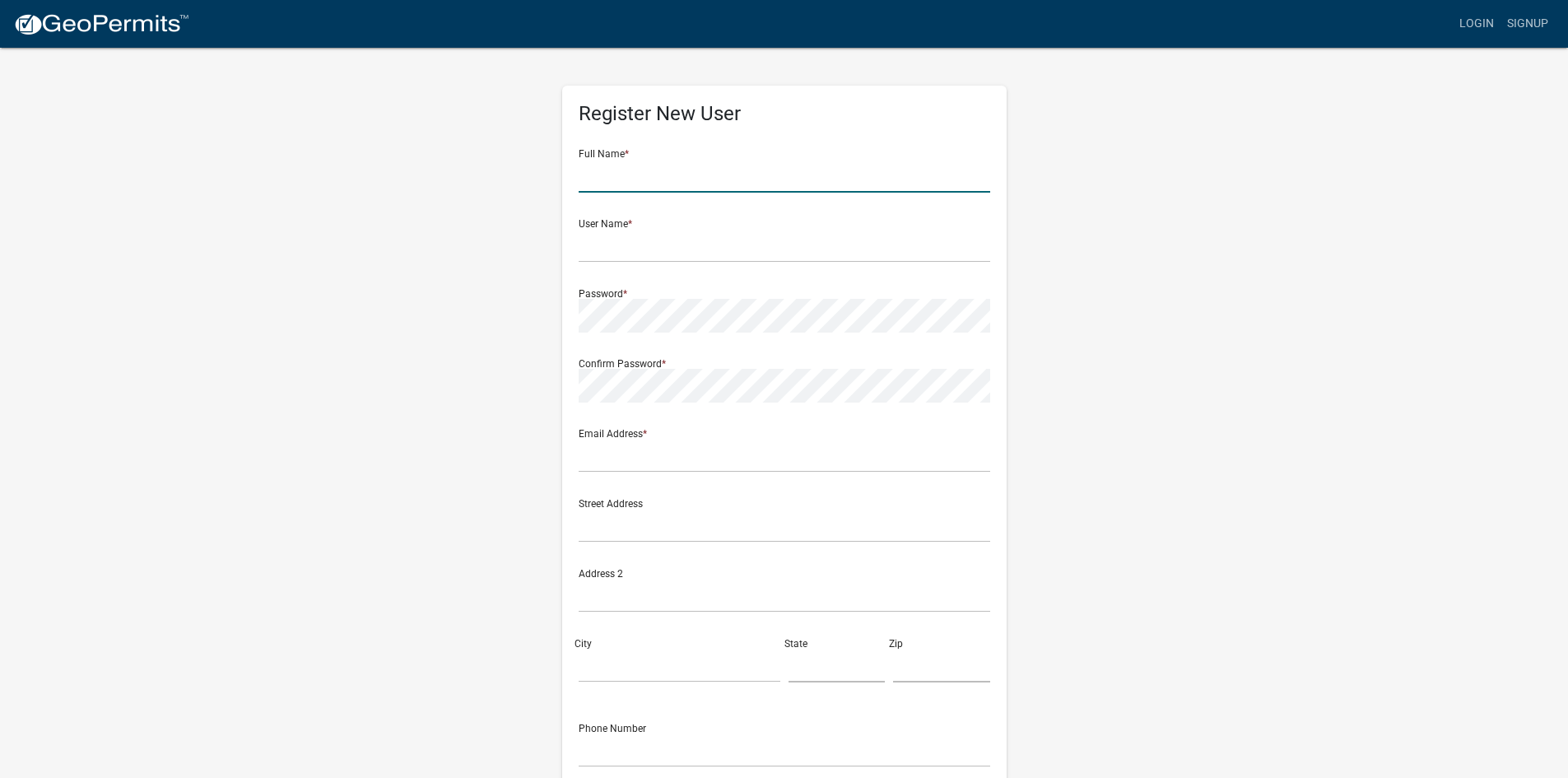
click at [639, 165] on input "text" at bounding box center [784, 176] width 412 height 34
type input "D"
type input "M&D Electrical Solutions, LLC"
type input "MDElectric"
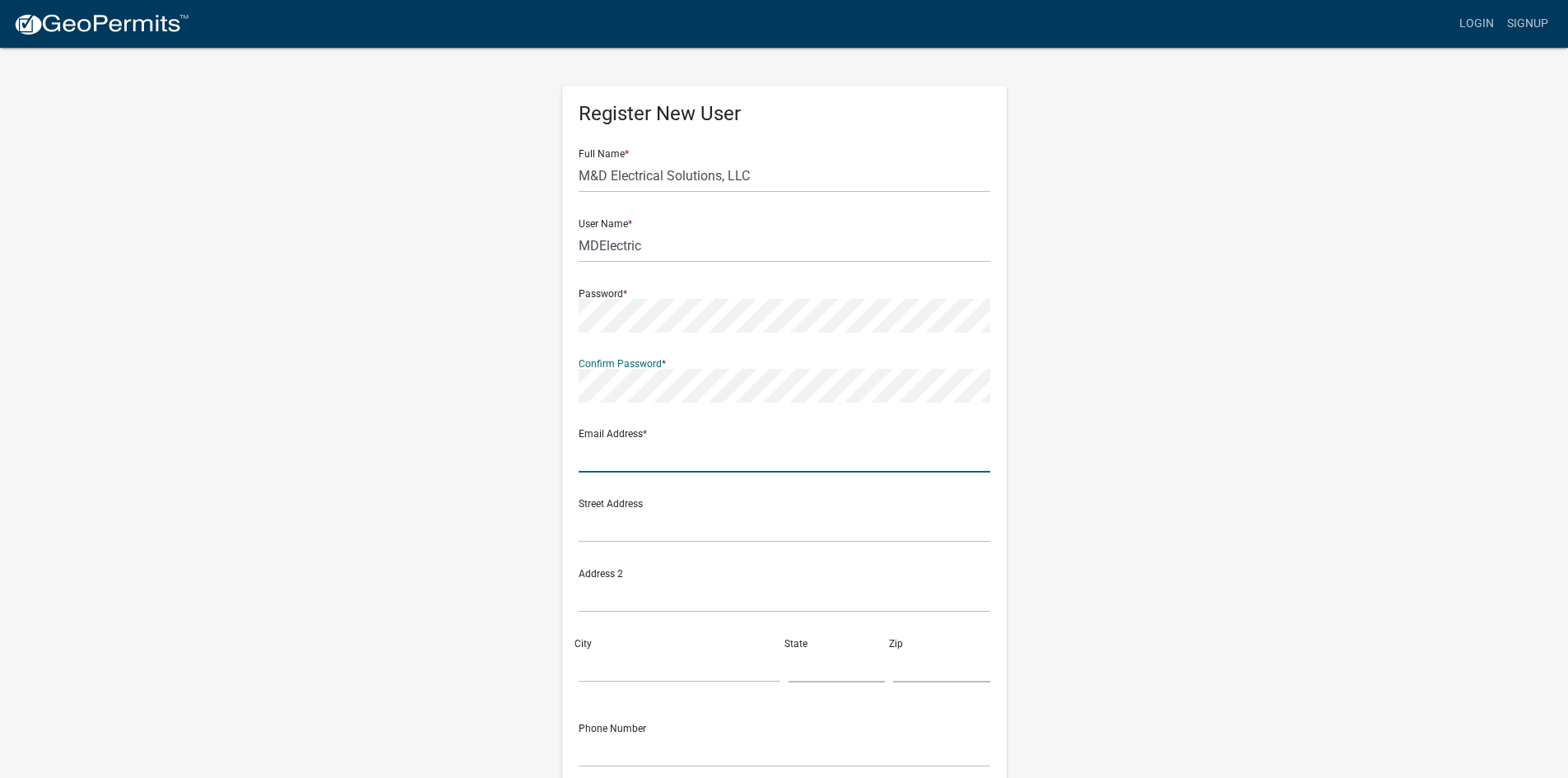
click at [634, 447] on input "text" at bounding box center [784, 456] width 412 height 34
type input "[EMAIL_ADDRESS][DOMAIN_NAME]"
drag, startPoint x: 679, startPoint y: 502, endPoint x: 677, endPoint y: 518, distance: 16.1
click at [679, 505] on div "Street Address" at bounding box center [784, 514] width 412 height 56
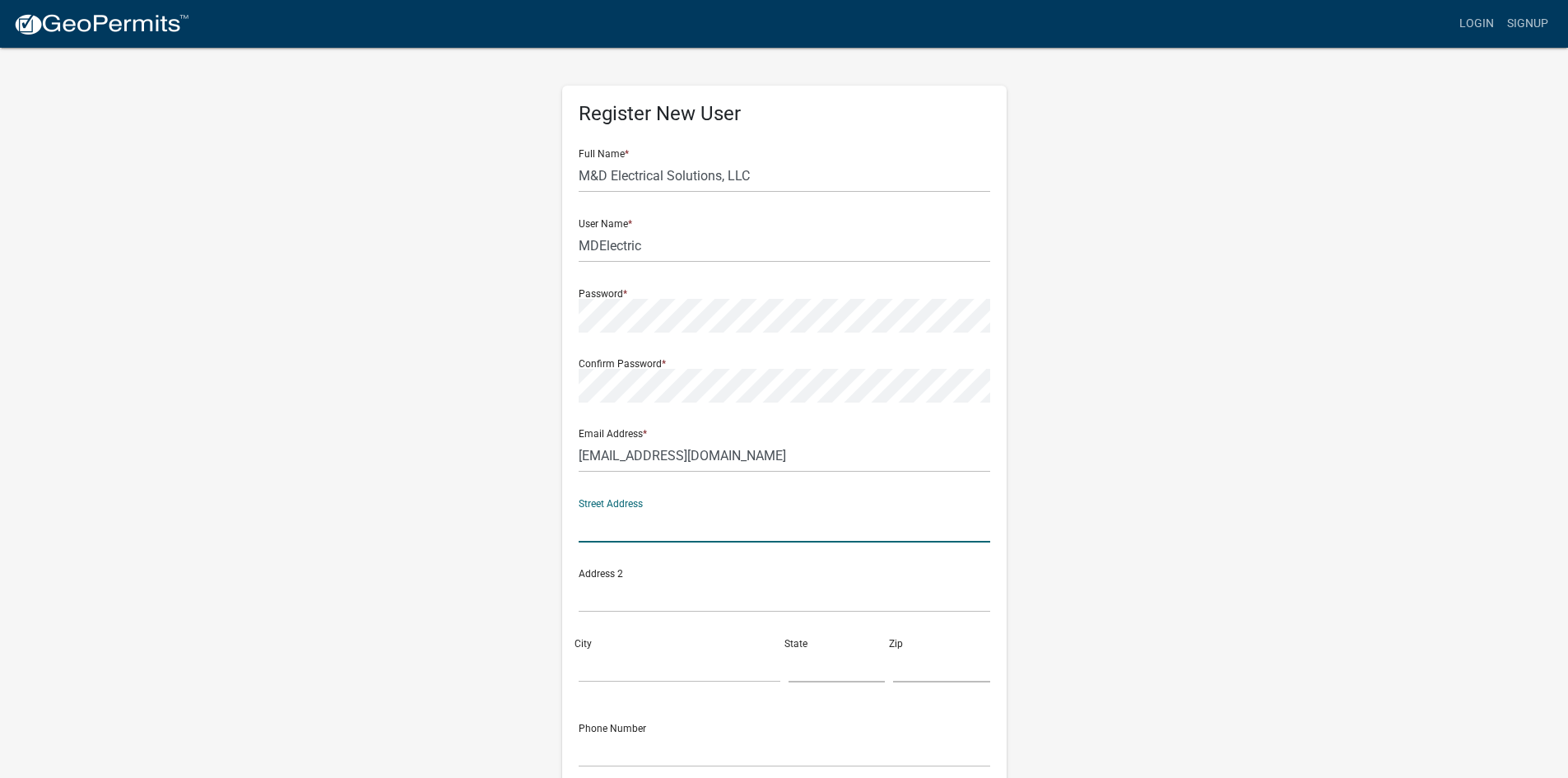
click at [675, 526] on input "text" at bounding box center [784, 526] width 412 height 34
type input "6190 E 1000 S"
type input "[GEOGRAPHIC_DATA]"
type input "IN"
type input "46962"
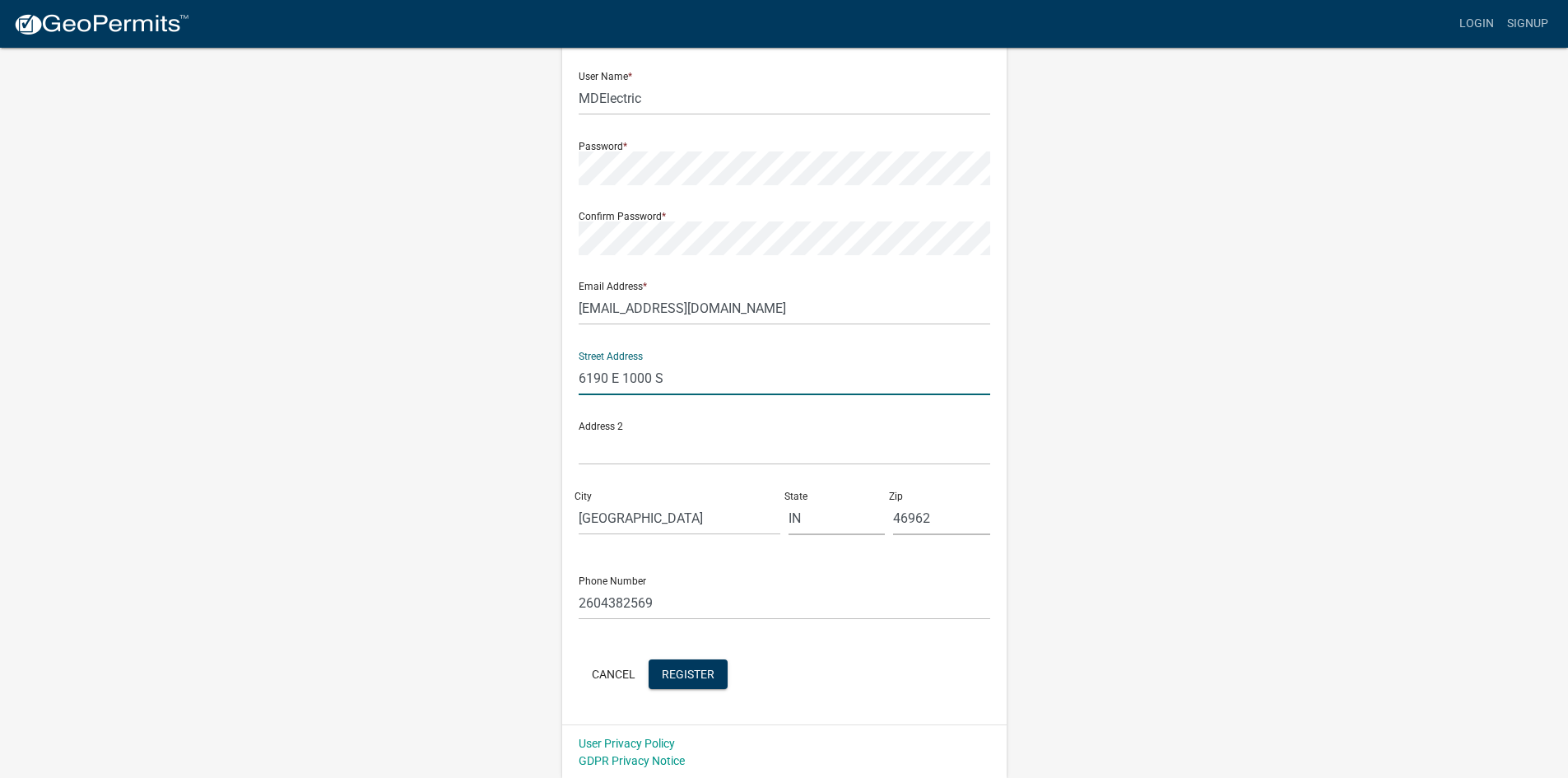
scroll to position [149, 0]
drag, startPoint x: 741, startPoint y: 598, endPoint x: 440, endPoint y: 595, distance: 301.0
click at [440, 595] on div "Register New User Full Name * M&D Electrical Solutions, LLC User Name * MDElect…" at bounding box center [784, 338] width 939 height 881
click at [855, 610] on input "5745515412" at bounding box center [784, 602] width 412 height 34
type input "5745515412"
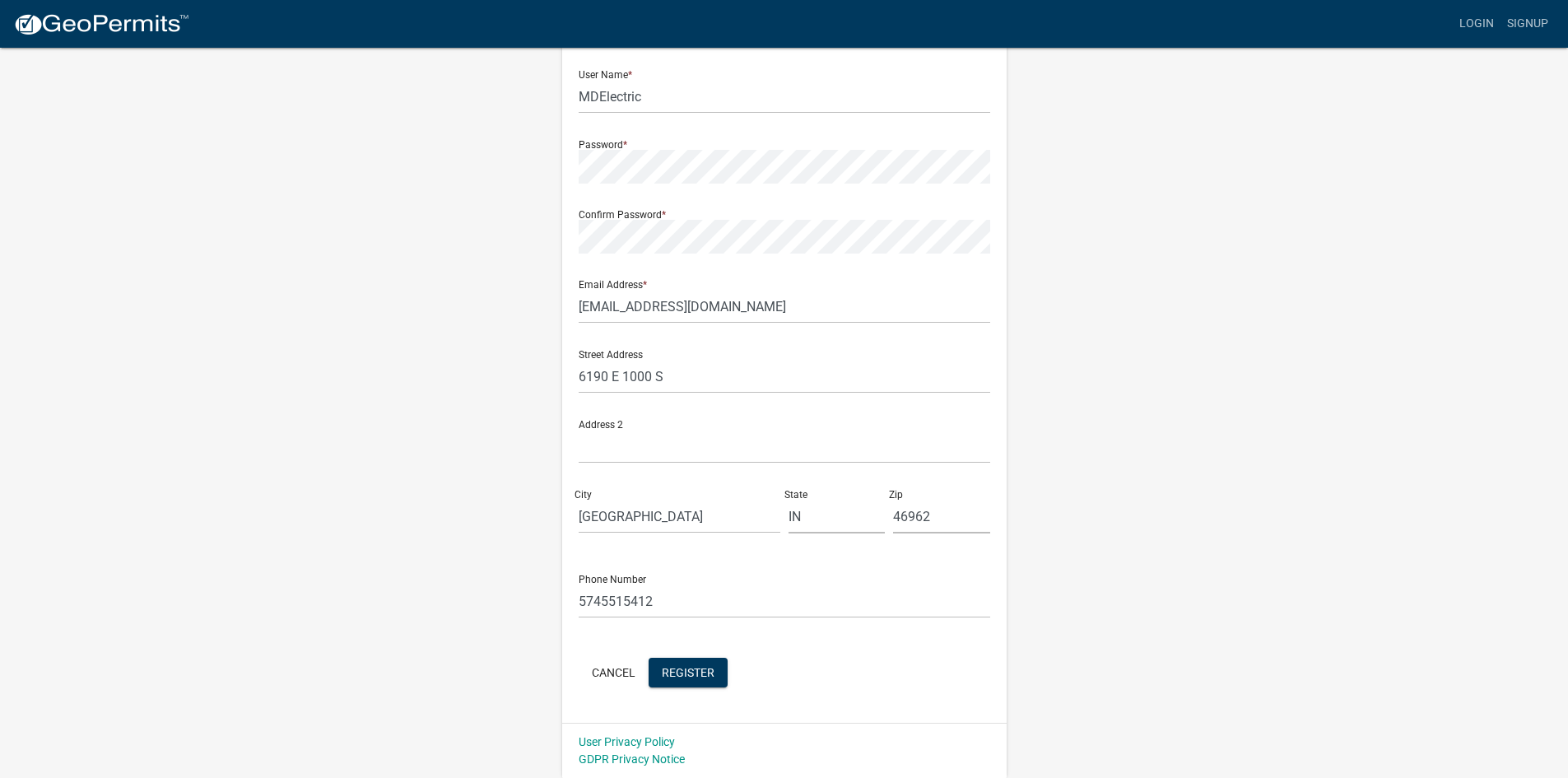
click at [573, 645] on div "Register New User Full Name * M&D Electrical Solutions, LLC User Name * MDElect…" at bounding box center [784, 330] width 444 height 787
click at [677, 670] on span "Register" at bounding box center [688, 671] width 52 height 13
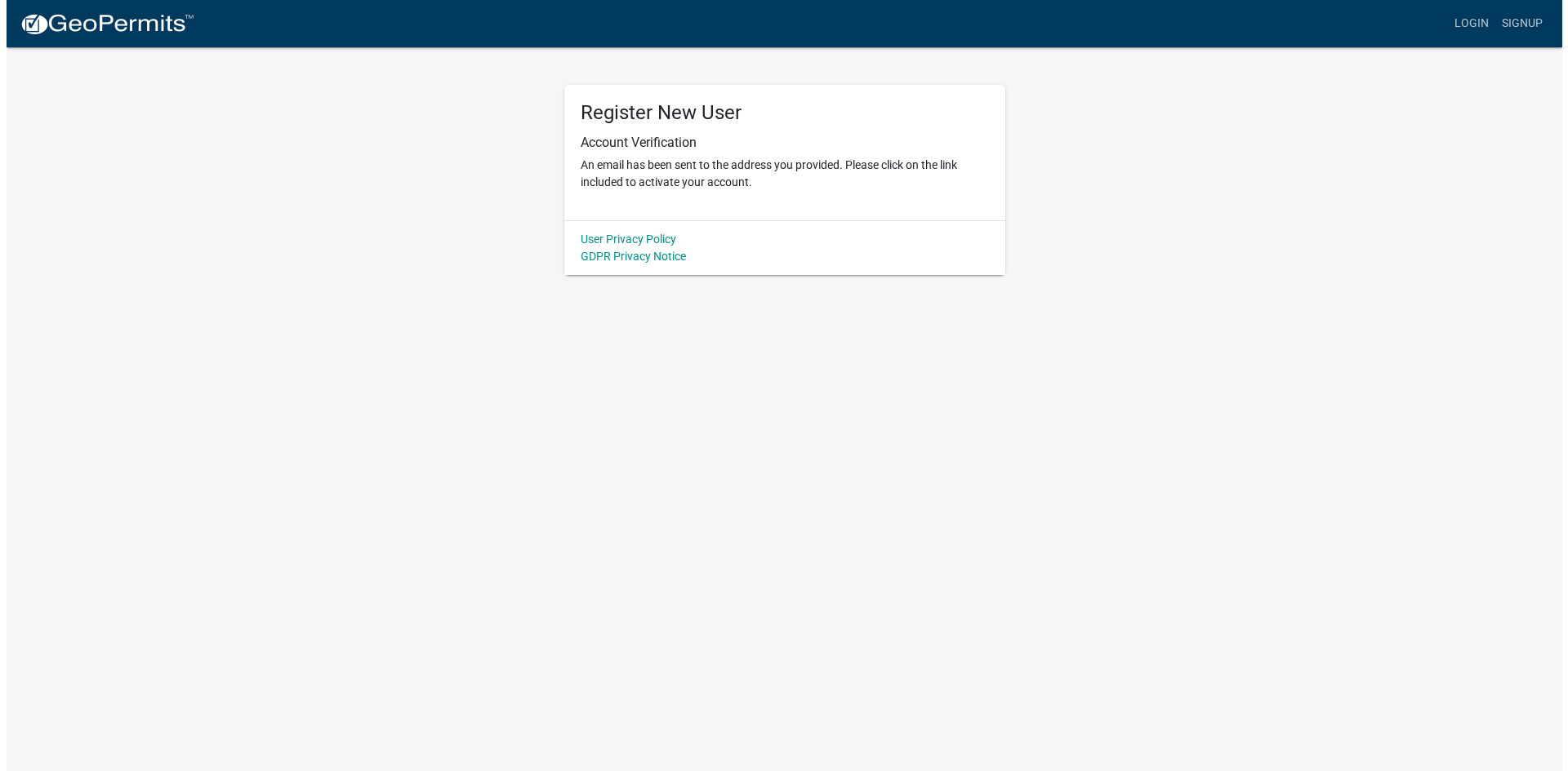
scroll to position [0, 0]
click at [621, 149] on h6 "Account Verification" at bounding box center [784, 142] width 408 height 16
